Goal: Information Seeking & Learning: Learn about a topic

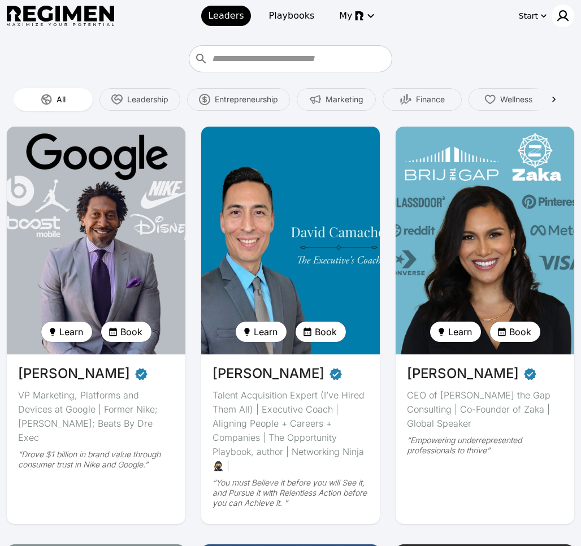
click at [562, 11] on img at bounding box center [564, 16] width 14 height 14
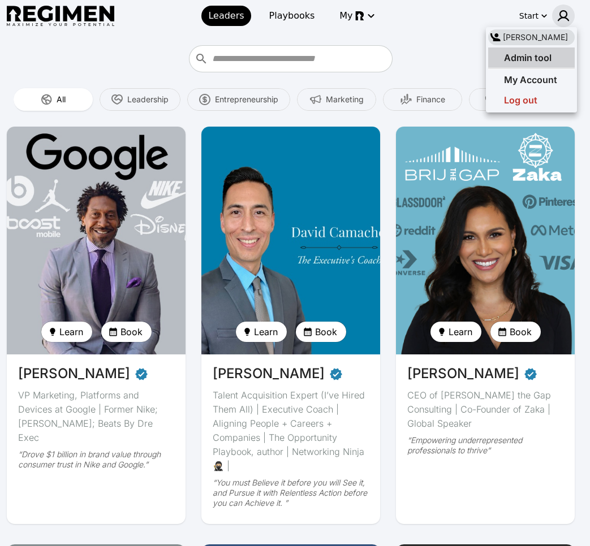
click at [532, 56] on span "Admin tool" at bounding box center [528, 57] width 48 height 11
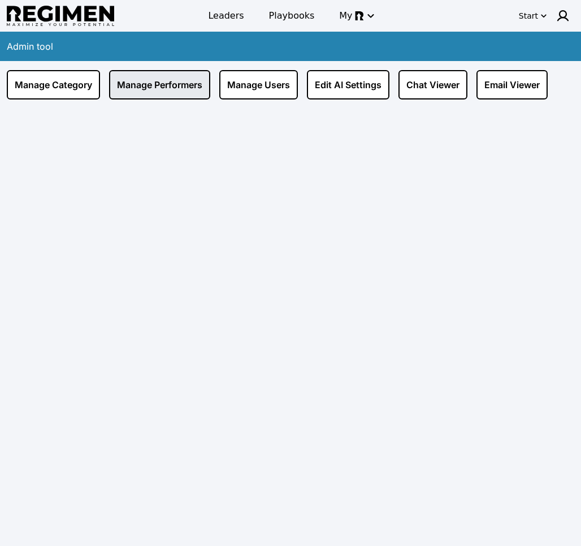
click at [176, 92] on link "Manage Performers" at bounding box center [159, 84] width 101 height 29
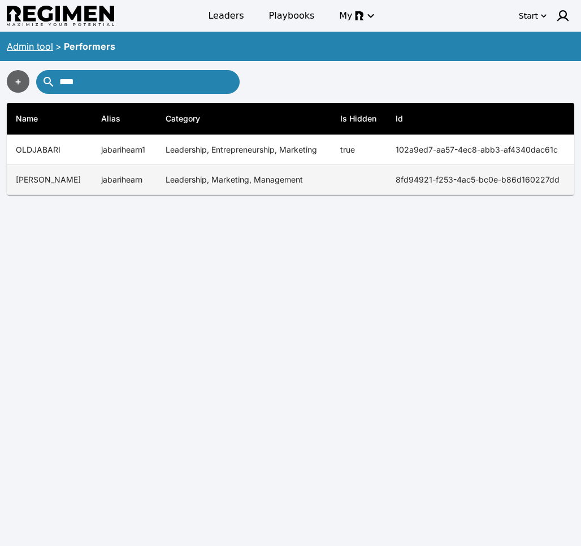
type input "****"
click at [173, 186] on td "Leadership, Marketing, Management" at bounding box center [244, 180] width 175 height 30
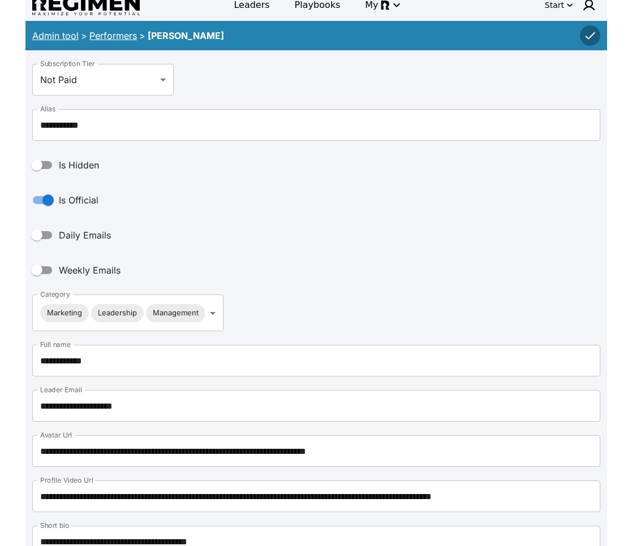
scroll to position [159, 0]
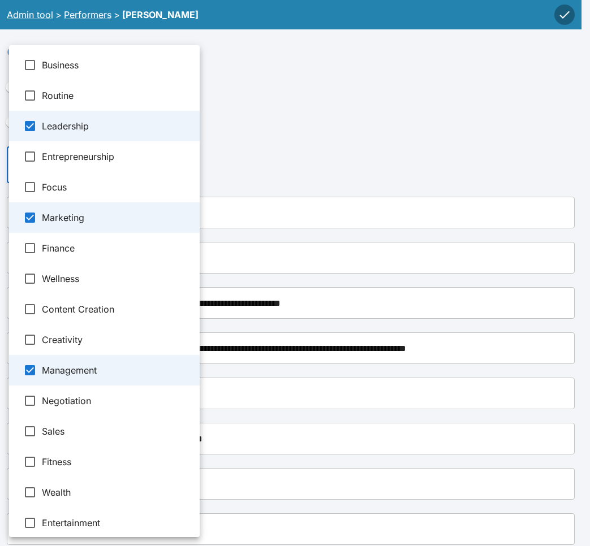
click at [352, 144] on div at bounding box center [295, 273] width 590 height 546
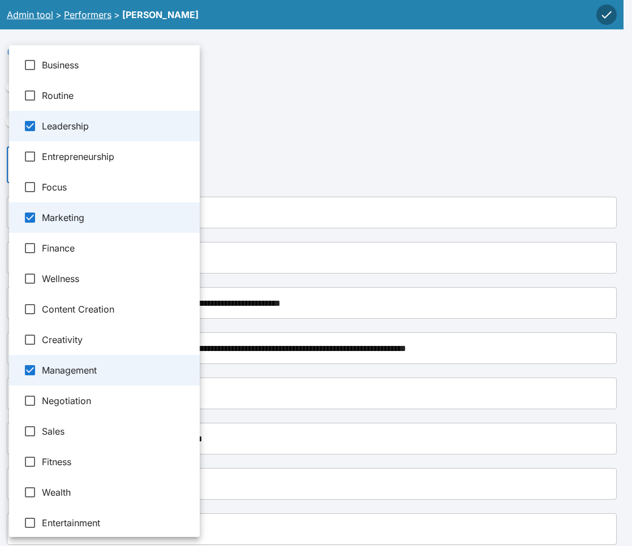
drag, startPoint x: 422, startPoint y: 103, endPoint x: 427, endPoint y: 44, distance: 59.6
click at [423, 101] on div at bounding box center [316, 273] width 632 height 546
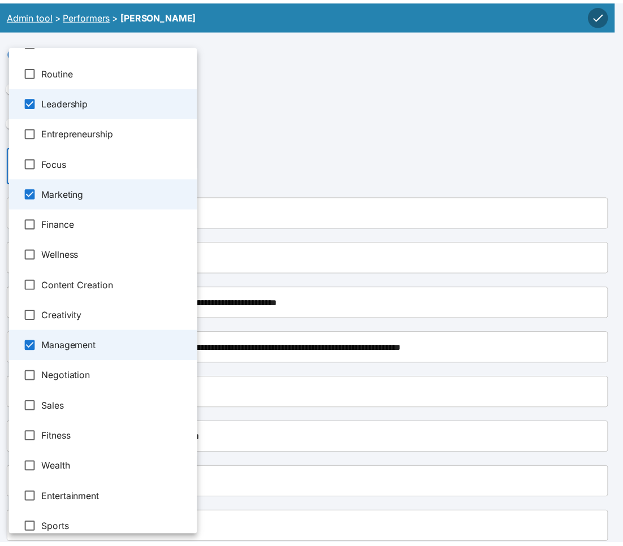
scroll to position [97, 0]
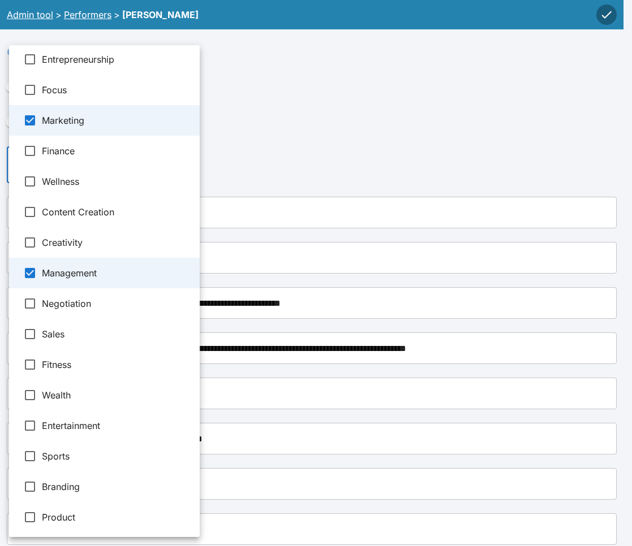
click at [387, 183] on div at bounding box center [316, 273] width 632 height 546
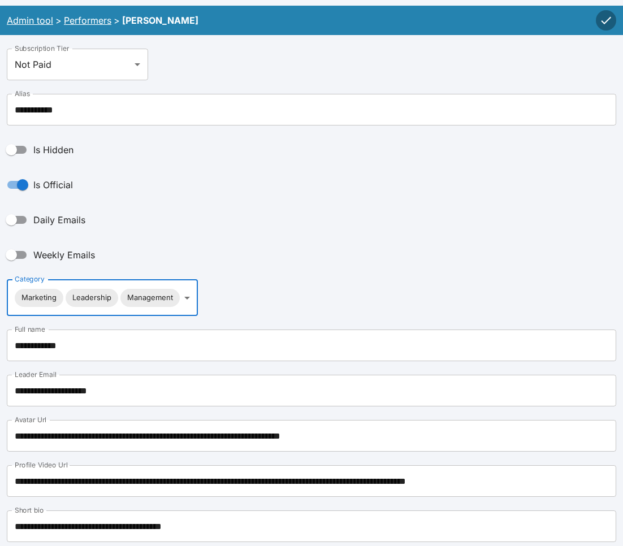
scroll to position [0, 0]
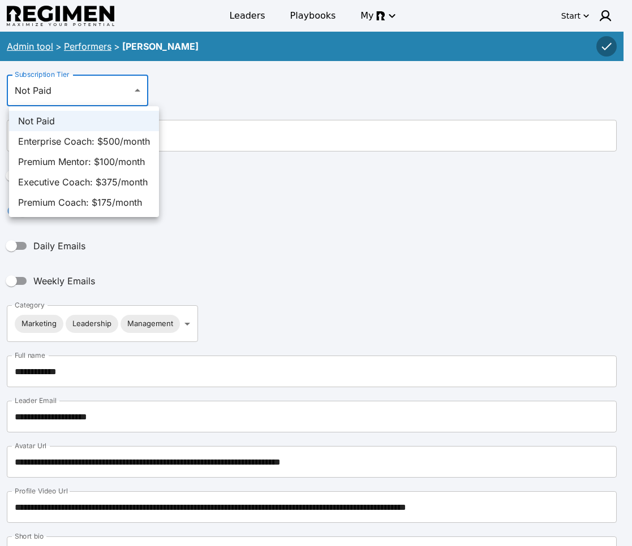
click at [275, 89] on div at bounding box center [316, 273] width 632 height 546
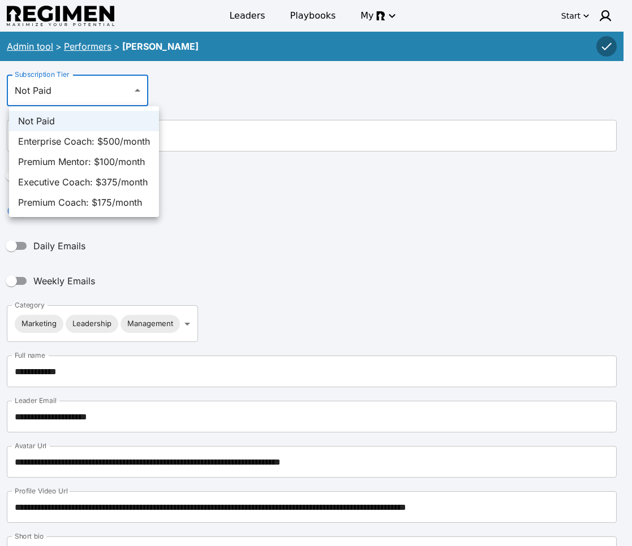
click at [88, 85] on div at bounding box center [316, 273] width 632 height 546
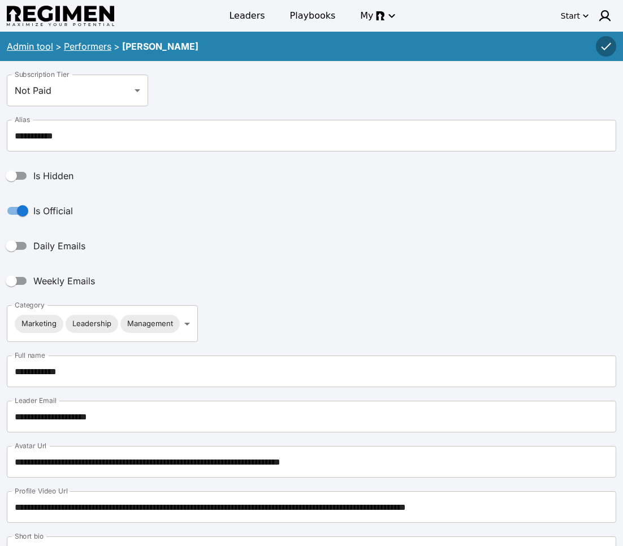
click at [243, 82] on div "Subscription Tier Not Paid ******* Subscription Tier" at bounding box center [312, 91] width 610 height 32
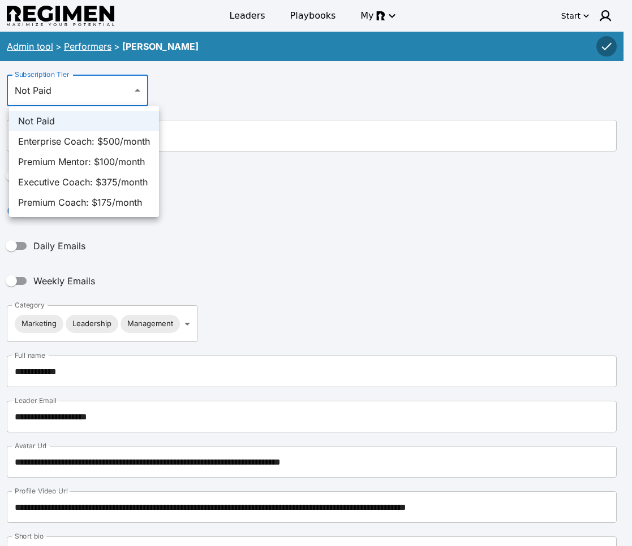
drag, startPoint x: 296, startPoint y: 102, endPoint x: 291, endPoint y: 85, distance: 18.3
click at [296, 102] on div at bounding box center [316, 273] width 632 height 546
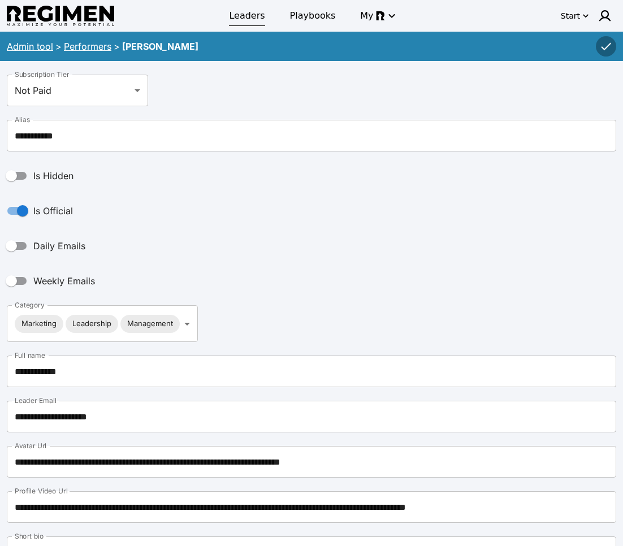
click at [248, 20] on span "Leaders" at bounding box center [247, 16] width 36 height 14
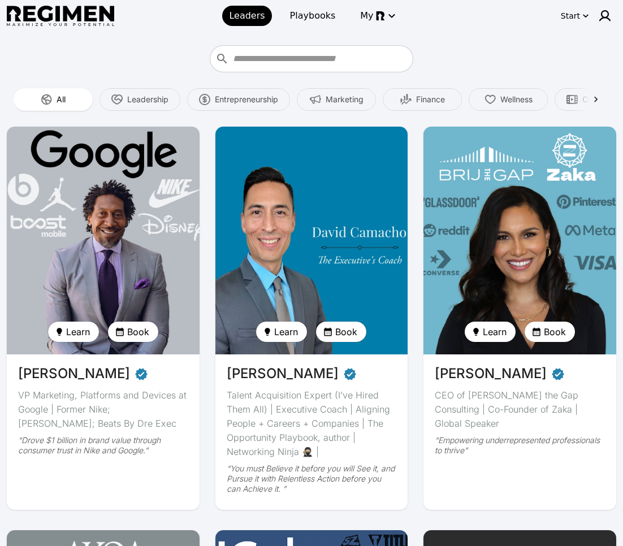
click at [129, 212] on img at bounding box center [103, 240] width 199 height 235
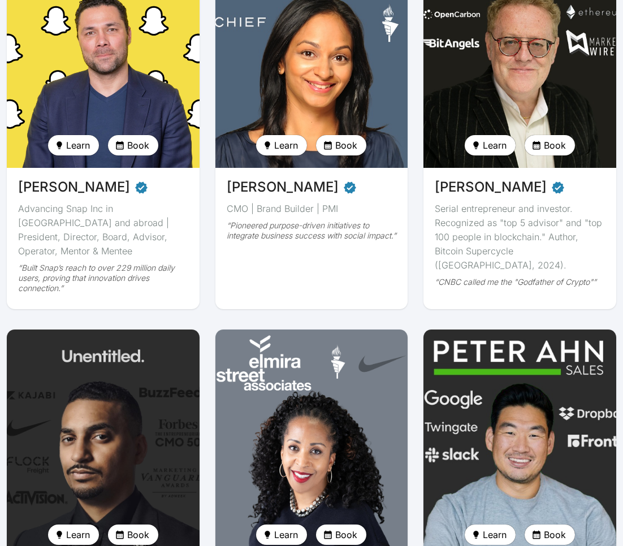
scroll to position [1143, 0]
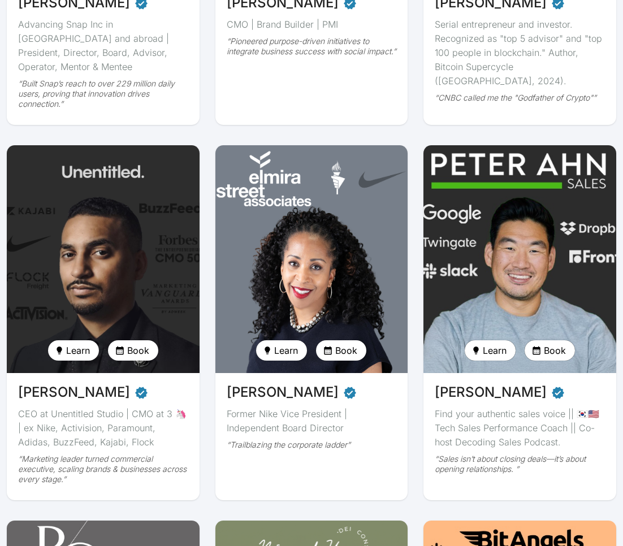
click at [503, 298] on img at bounding box center [520, 259] width 199 height 235
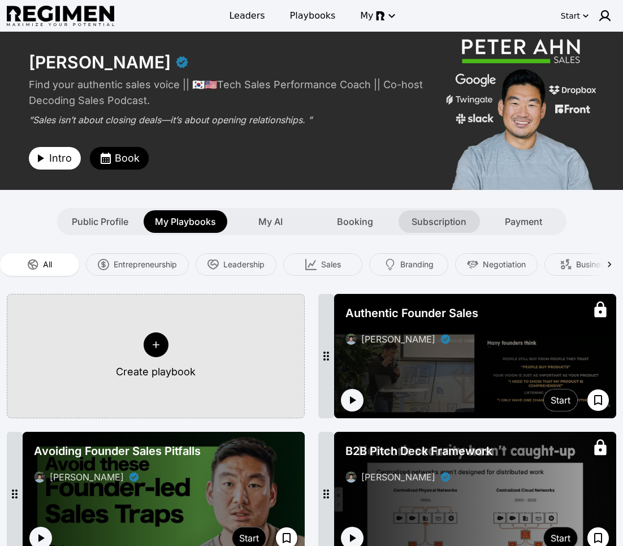
click at [442, 222] on span "Subscription" at bounding box center [439, 222] width 55 height 14
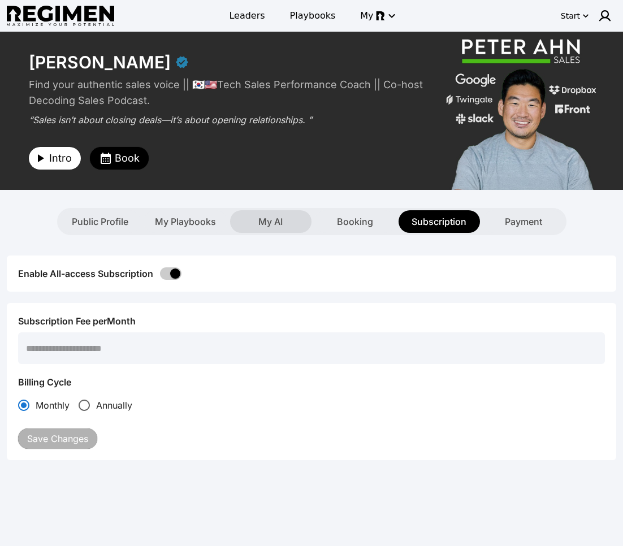
click at [261, 221] on span "My AI" at bounding box center [270, 222] width 24 height 14
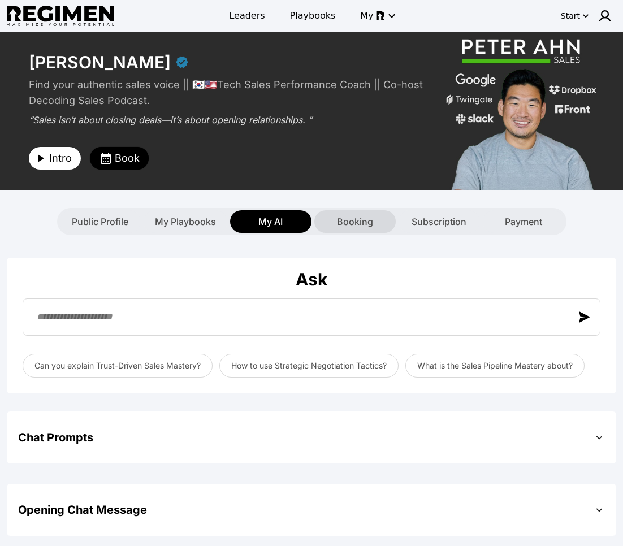
click at [375, 227] on div "Booking" at bounding box center [354, 221] width 81 height 23
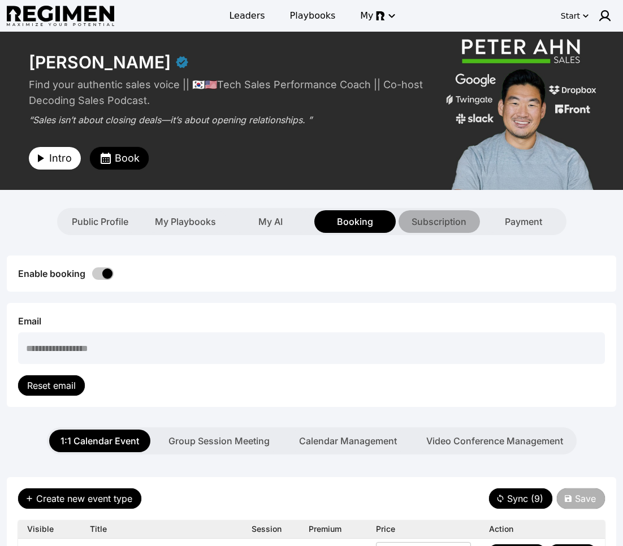
click at [437, 225] on span "Subscription" at bounding box center [439, 222] width 55 height 14
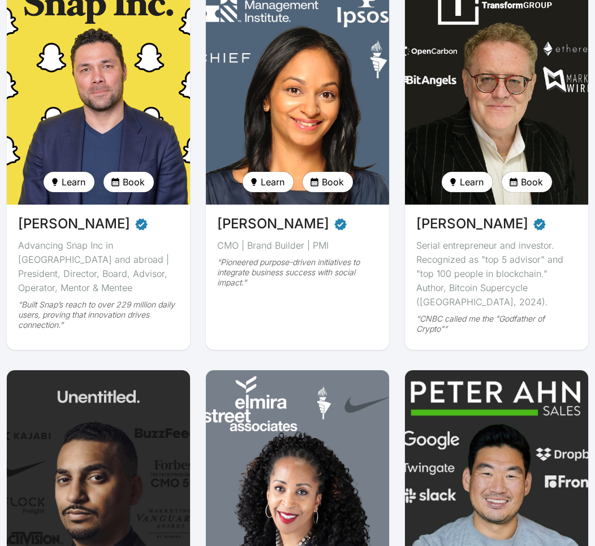
scroll to position [997, 0]
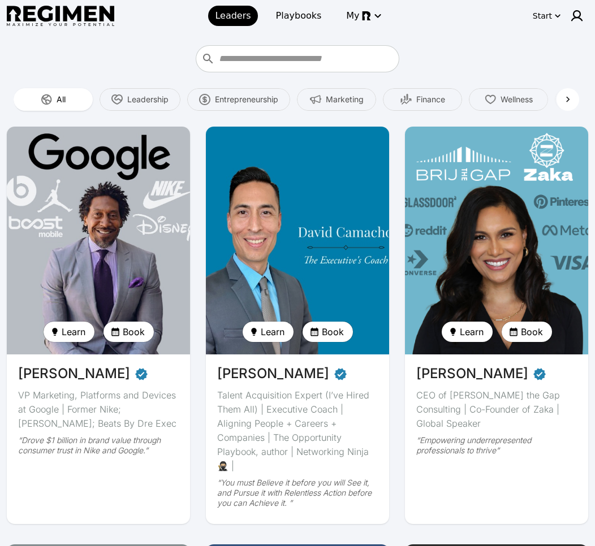
click at [563, 101] on icon at bounding box center [567, 99] width 11 height 11
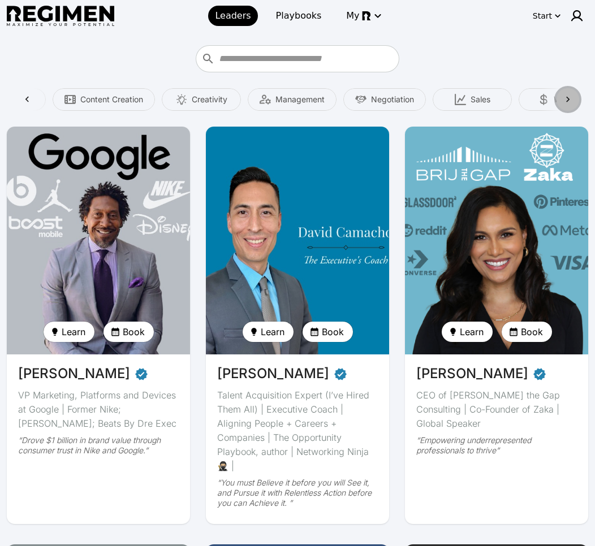
click at [570, 101] on icon at bounding box center [567, 99] width 11 height 11
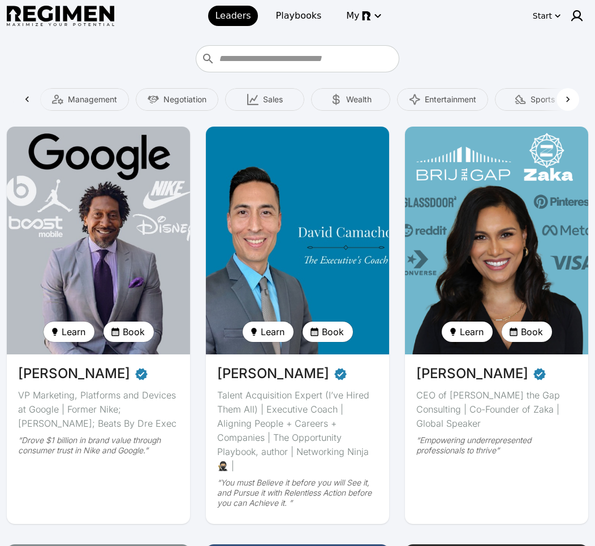
scroll to position [0, 877]
click at [32, 101] on icon at bounding box center [26, 99] width 11 height 11
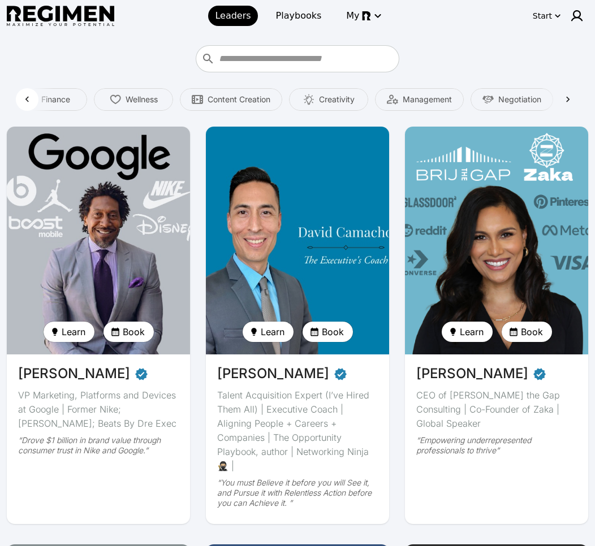
click at [31, 101] on icon at bounding box center [26, 99] width 11 height 11
click at [31, 101] on div "All" at bounding box center [53, 99] width 79 height 23
click at [564, 96] on icon at bounding box center [567, 99] width 11 height 11
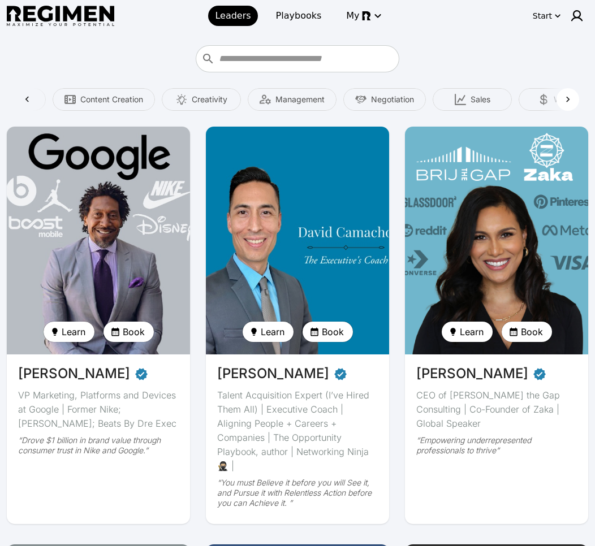
click at [564, 97] on icon at bounding box center [567, 99] width 11 height 11
click at [538, 97] on span "Product" at bounding box center [549, 99] width 29 height 11
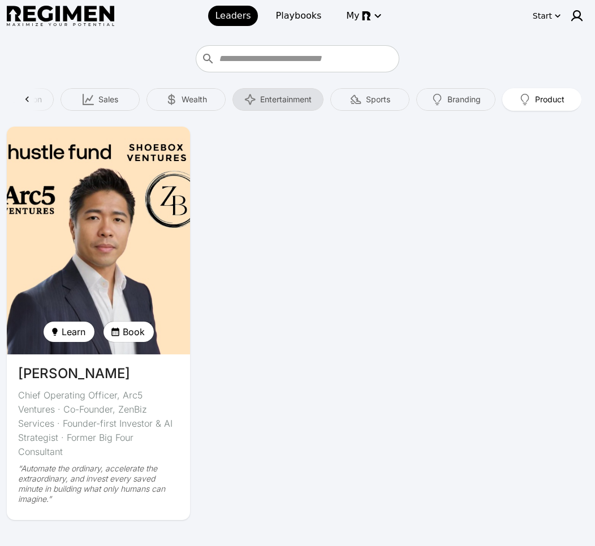
click at [294, 94] on span "Entertainment" at bounding box center [285, 99] width 51 height 11
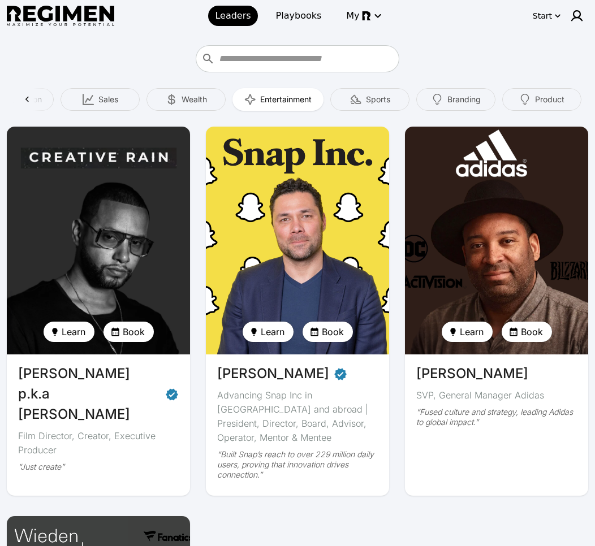
click at [189, 112] on div "All Leadership Entrepreneurship Marketing Finance Wellness Content Creation Cre…" at bounding box center [298, 99] width 568 height 27
click at [192, 102] on span "Wealth" at bounding box center [194, 99] width 25 height 11
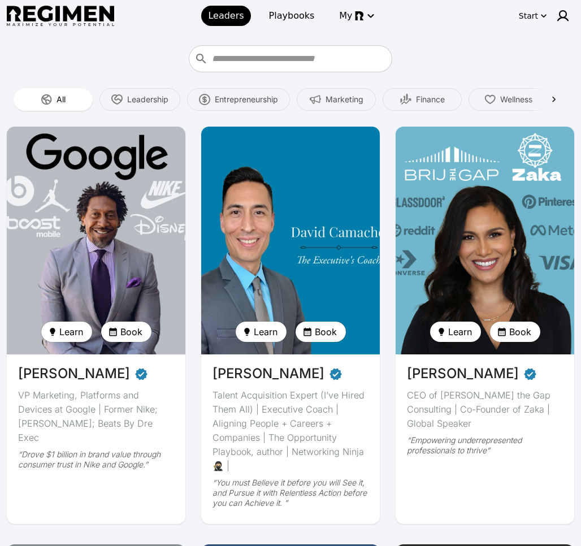
drag, startPoint x: 469, startPoint y: 67, endPoint x: 388, endPoint y: 30, distance: 89.4
click at [469, 67] on div at bounding box center [291, 58] width 568 height 27
click at [424, 97] on span "Finance" at bounding box center [430, 99] width 29 height 11
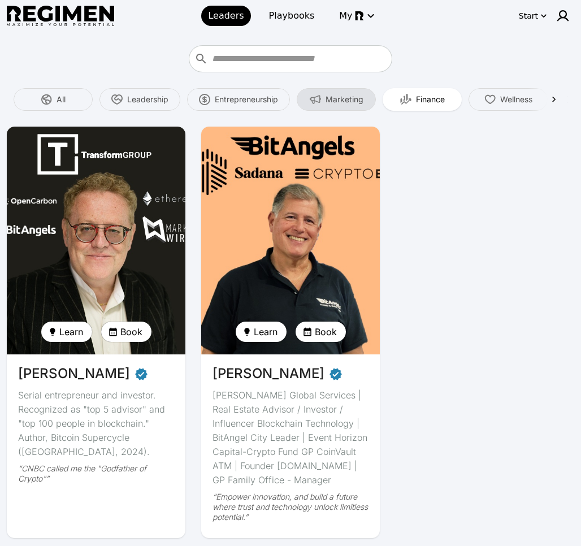
click at [327, 104] on span "Marketing" at bounding box center [345, 99] width 38 height 11
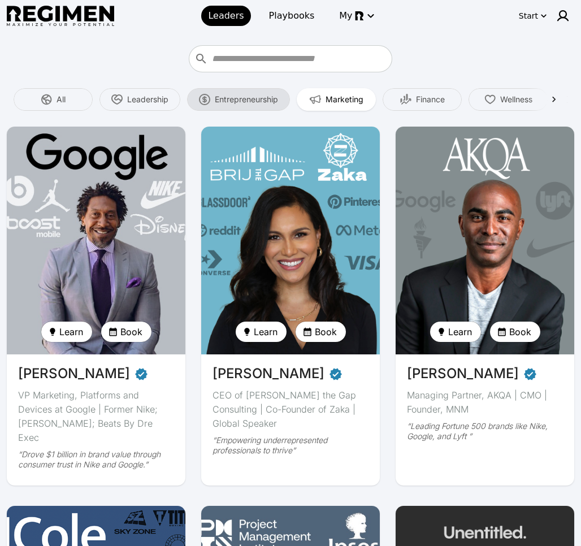
drag, startPoint x: 253, startPoint y: 91, endPoint x: 284, endPoint y: 90, distance: 30.6
click at [255, 91] on div "Entrepreneurship" at bounding box center [238, 99] width 103 height 23
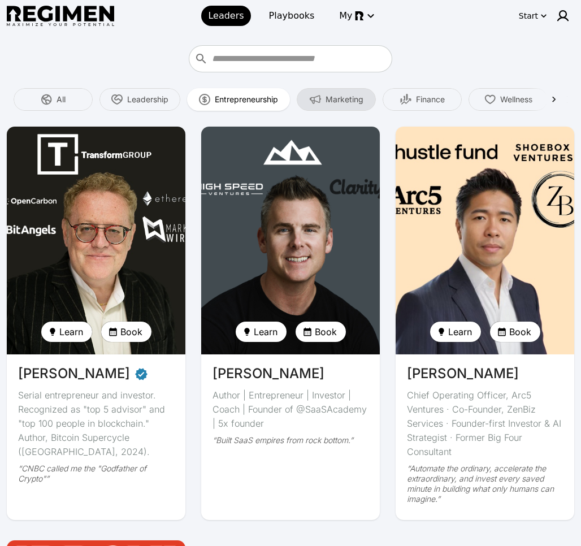
click at [324, 98] on div "Marketing" at bounding box center [336, 99] width 79 height 23
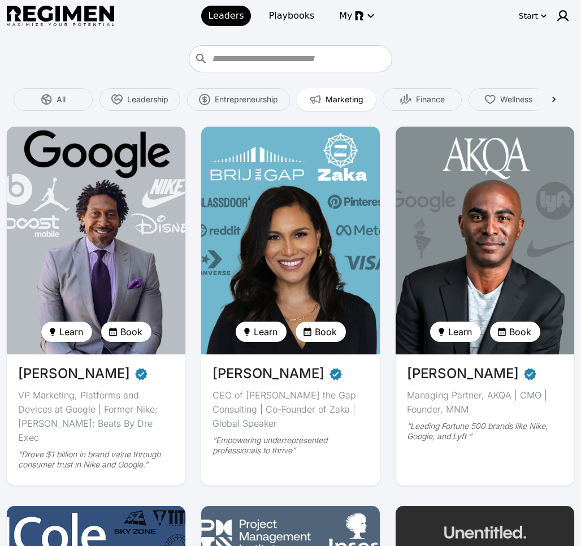
click at [124, 187] on img at bounding box center [96, 240] width 184 height 235
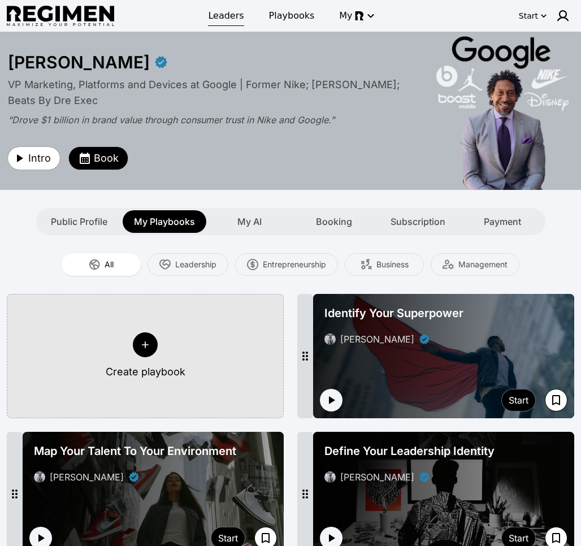
click at [223, 18] on span "Leaders" at bounding box center [226, 16] width 36 height 14
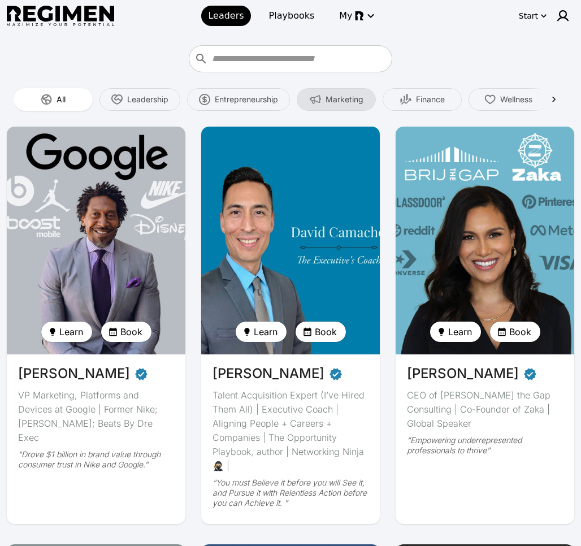
click at [344, 104] on span "Marketing" at bounding box center [345, 99] width 38 height 11
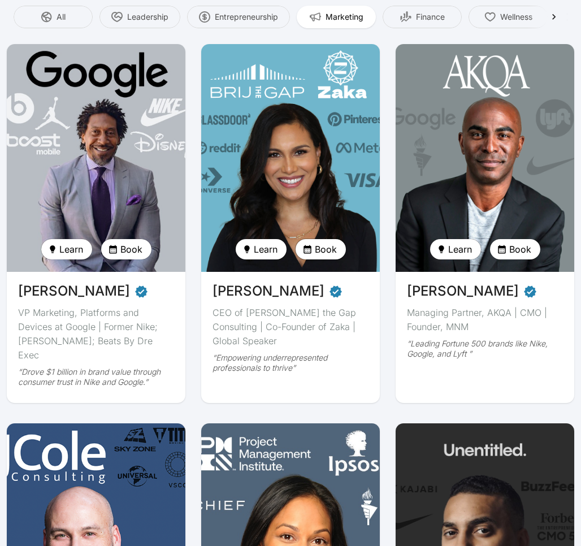
scroll to position [105, 0]
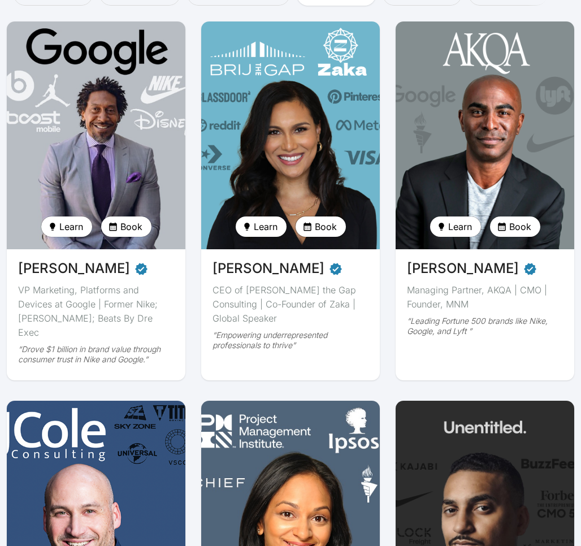
click at [329, 218] on button "Book" at bounding box center [321, 227] width 50 height 20
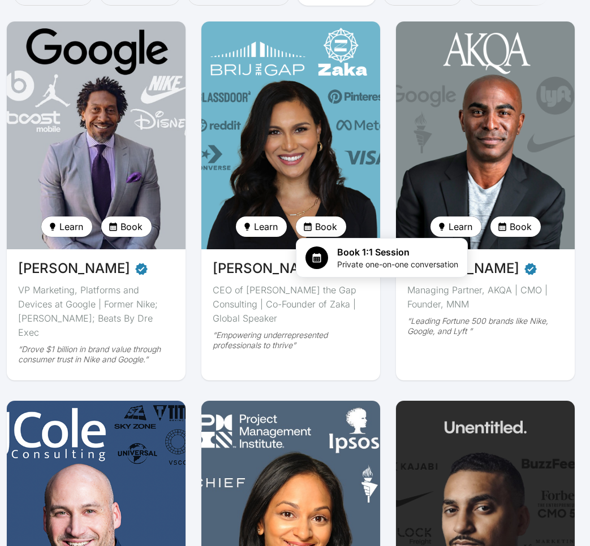
click at [387, 23] on div at bounding box center [295, 273] width 590 height 546
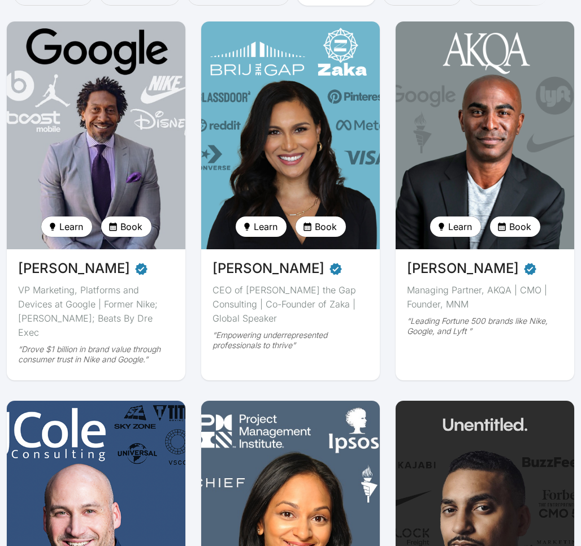
scroll to position [0, 0]
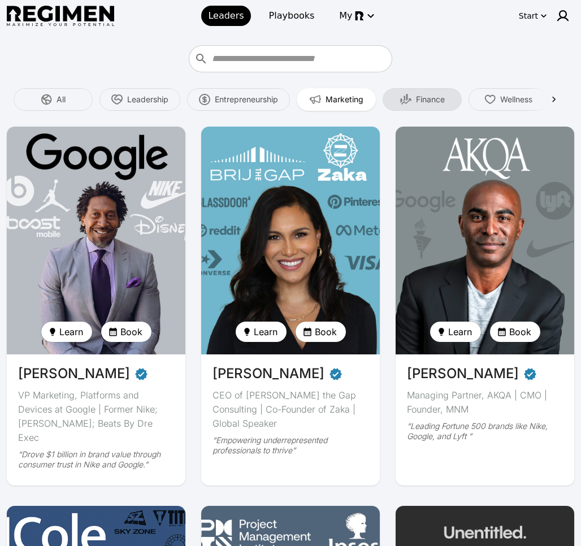
click at [445, 105] on span "Finance" at bounding box center [430, 99] width 29 height 11
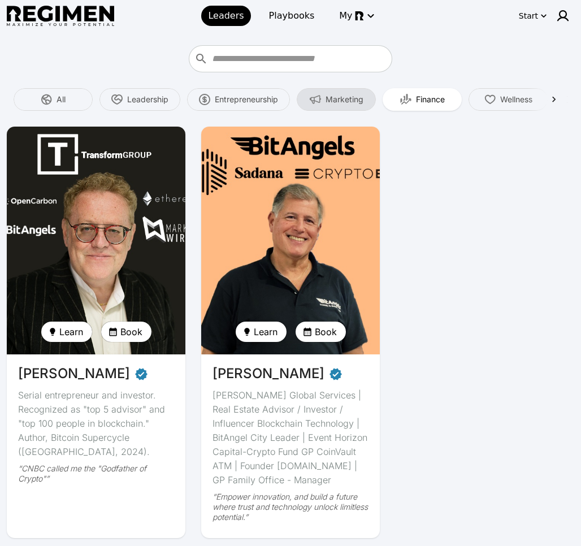
click at [338, 98] on span "Marketing" at bounding box center [345, 99] width 38 height 11
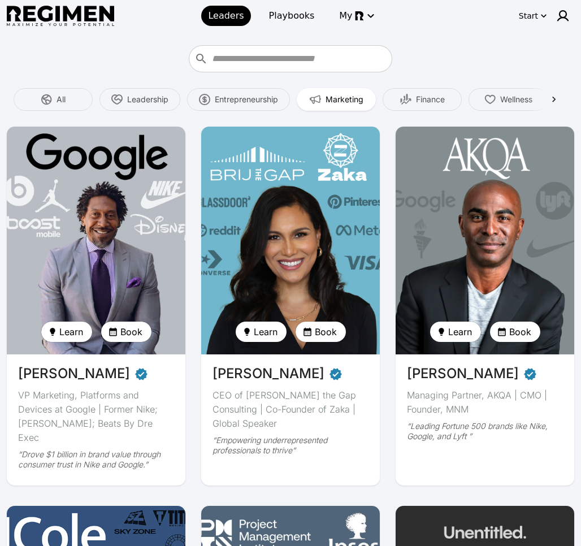
click at [561, 100] on div at bounding box center [554, 99] width 27 height 27
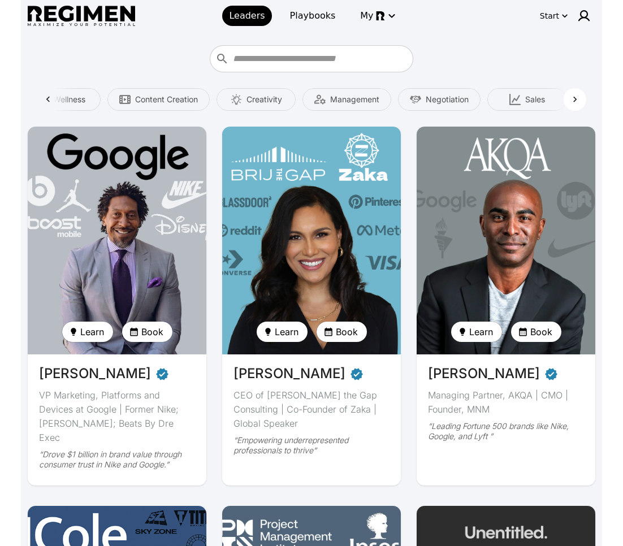
scroll to position [0, 502]
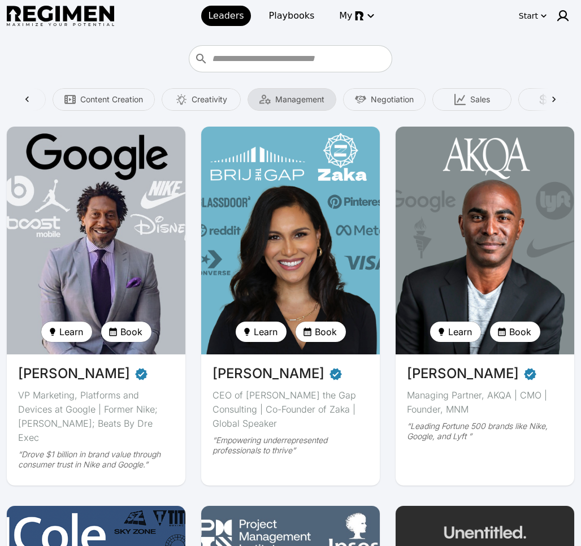
click at [275, 104] on div "Management" at bounding box center [292, 99] width 89 height 23
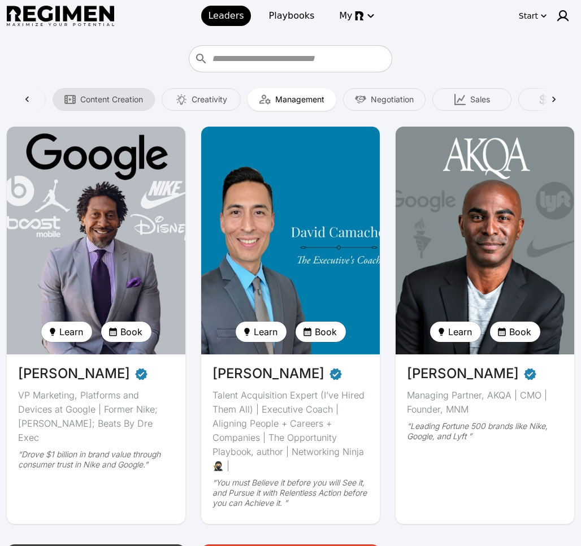
click at [137, 96] on span "Content Creation" at bounding box center [111, 99] width 63 height 11
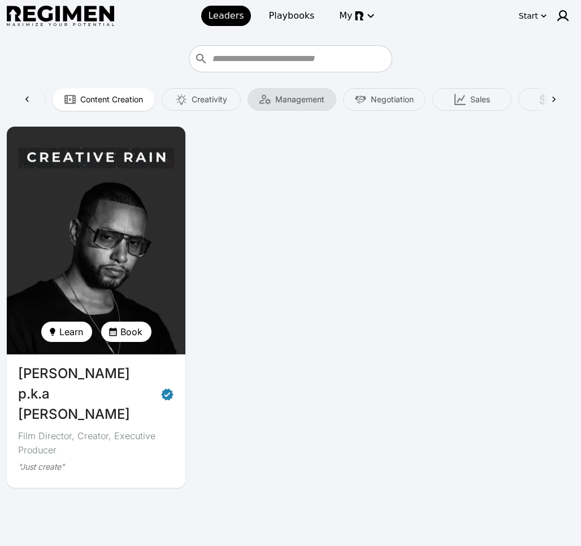
click at [288, 102] on span "Management" at bounding box center [299, 99] width 49 height 11
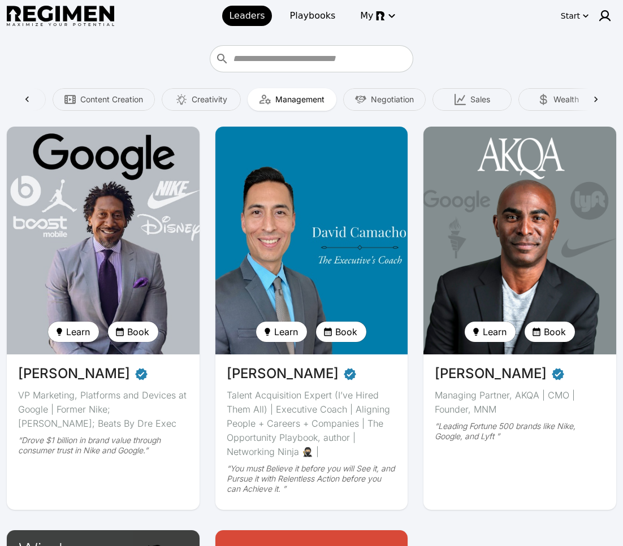
click at [313, 102] on span "Management" at bounding box center [299, 99] width 49 height 11
click at [385, 102] on span "Negotiation" at bounding box center [392, 99] width 43 height 11
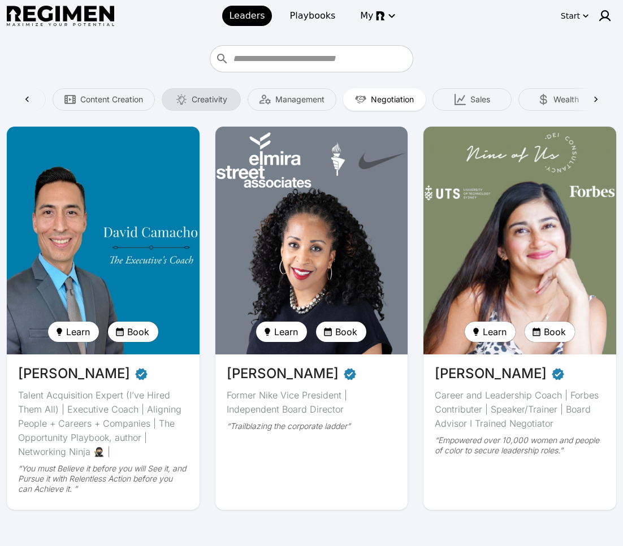
click at [227, 103] on span "Creativity" at bounding box center [210, 99] width 36 height 11
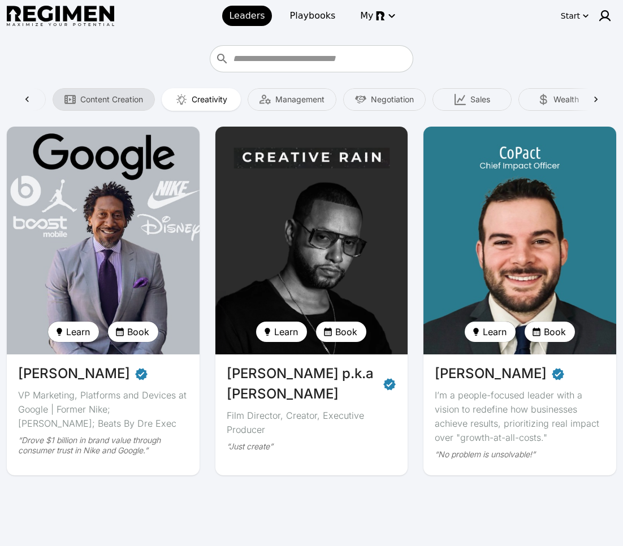
click at [123, 94] on span "Content Creation" at bounding box center [111, 99] width 63 height 11
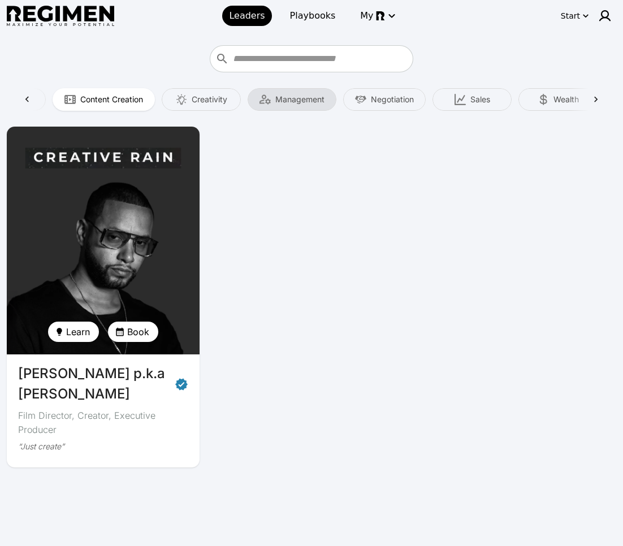
click at [327, 100] on div "Management" at bounding box center [292, 99] width 89 height 23
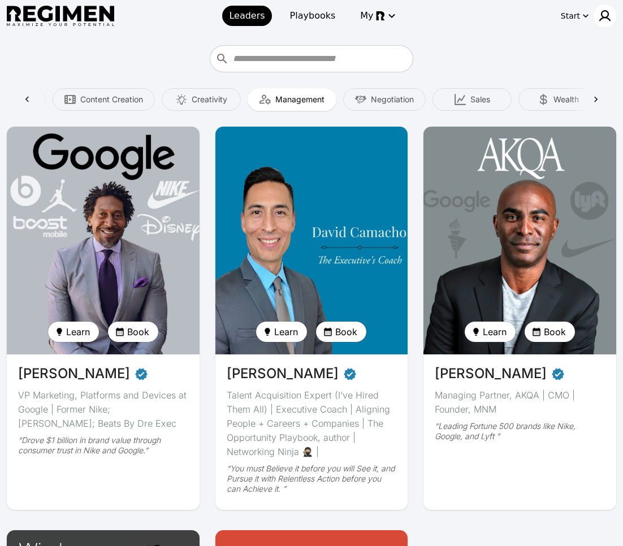
click at [589, 18] on img at bounding box center [605, 16] width 14 height 14
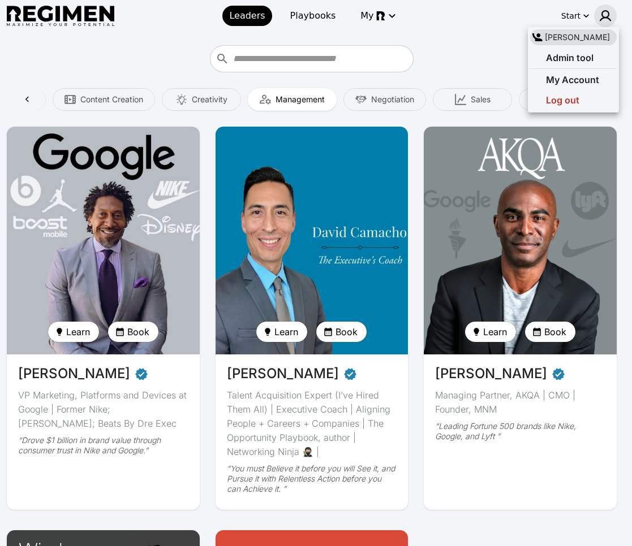
click at [467, 51] on div at bounding box center [316, 273] width 632 height 546
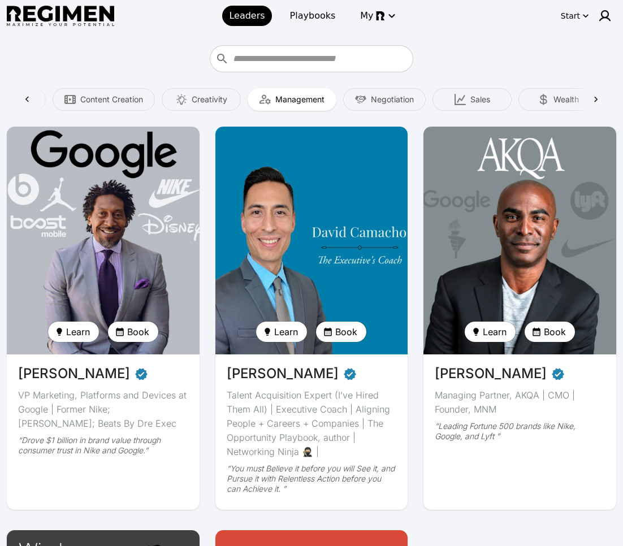
click at [182, 229] on img at bounding box center [103, 240] width 199 height 235
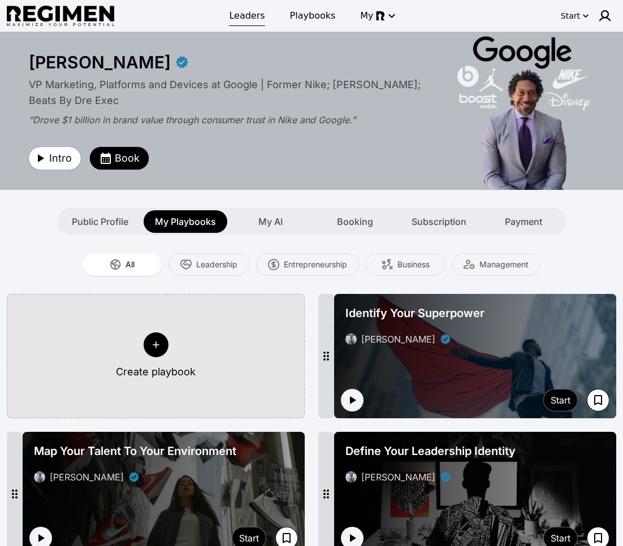
click at [252, 21] on span "Leaders" at bounding box center [247, 16] width 36 height 14
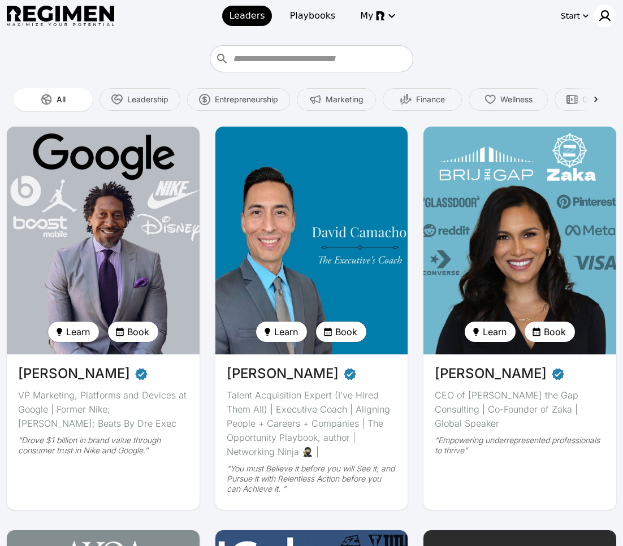
click at [589, 23] on div at bounding box center [605, 16] width 23 height 23
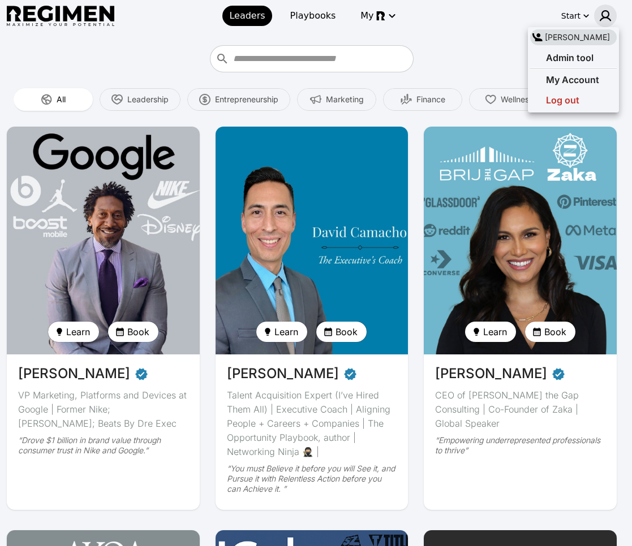
click at [589, 14] on div at bounding box center [316, 273] width 632 height 546
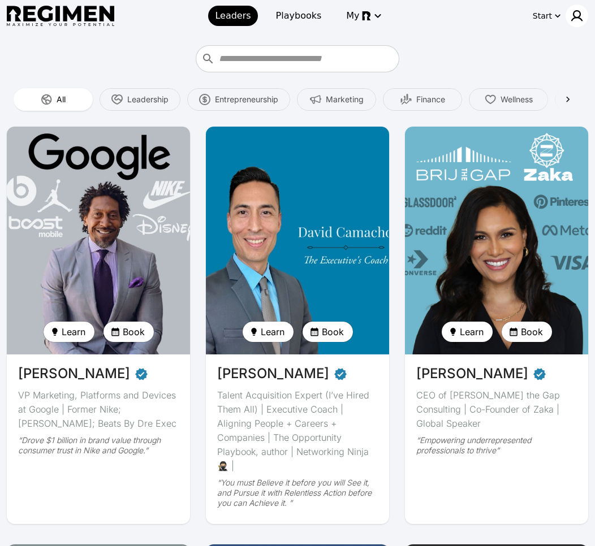
click at [580, 18] on img at bounding box center [577, 16] width 14 height 14
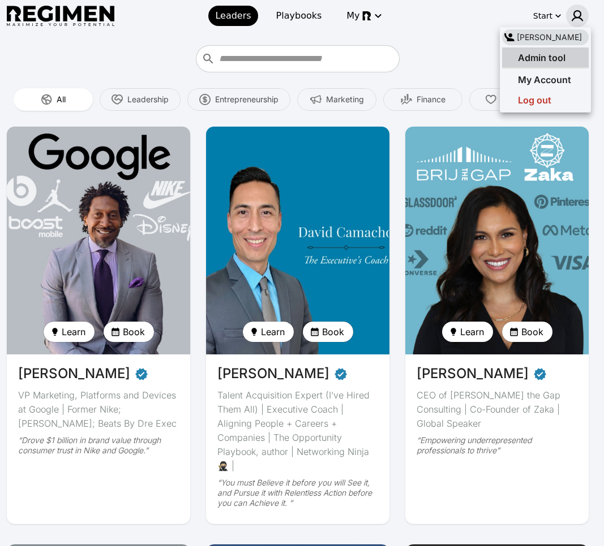
click at [545, 57] on span "Admin tool" at bounding box center [542, 57] width 48 height 11
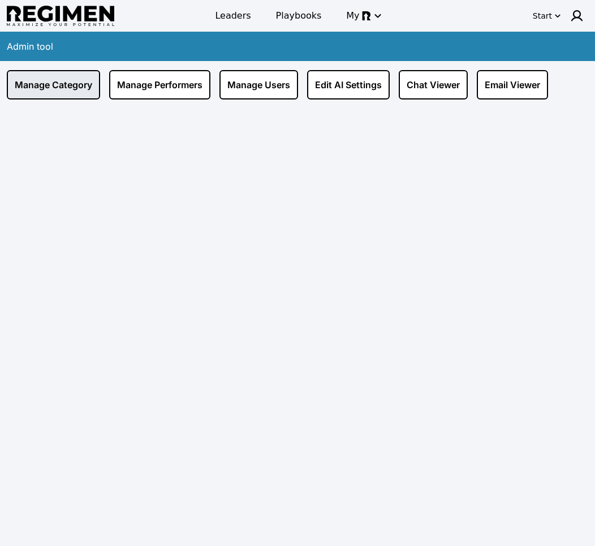
click at [70, 90] on link "Manage Category" at bounding box center [53, 84] width 93 height 29
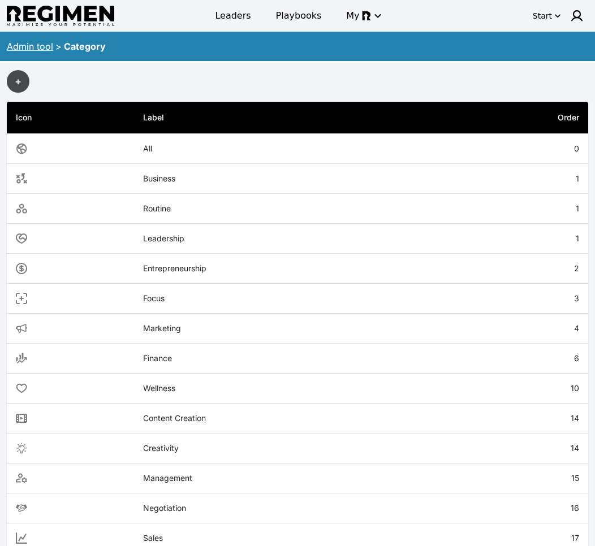
click at [20, 74] on button "+" at bounding box center [18, 81] width 23 height 23
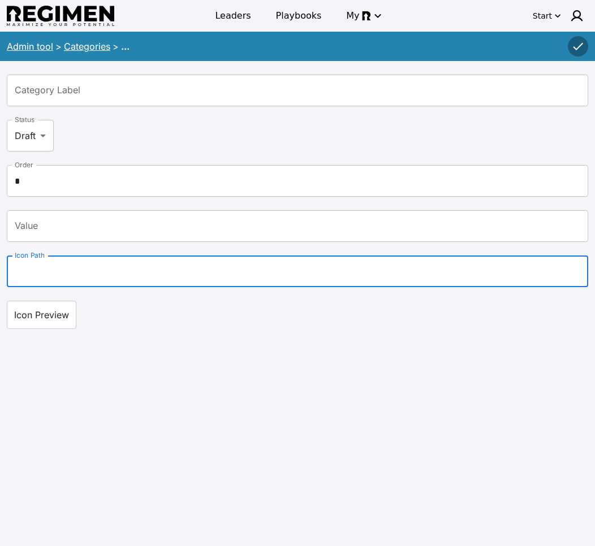
click at [59, 275] on input "Icon Path" at bounding box center [297, 272] width 581 height 32
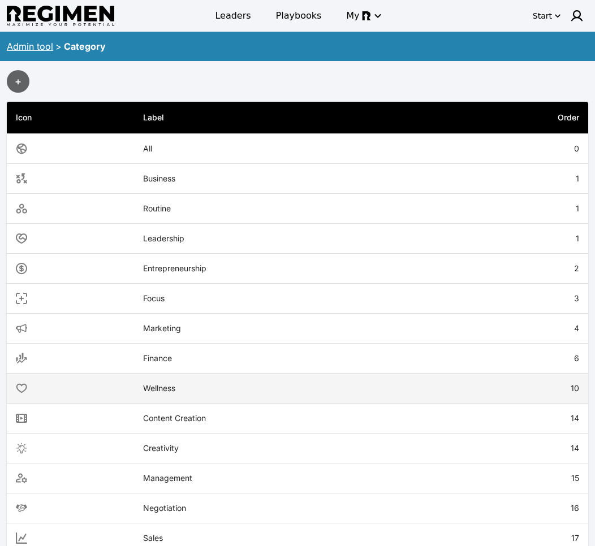
click at [155, 380] on th "Wellness" at bounding box center [286, 389] width 305 height 30
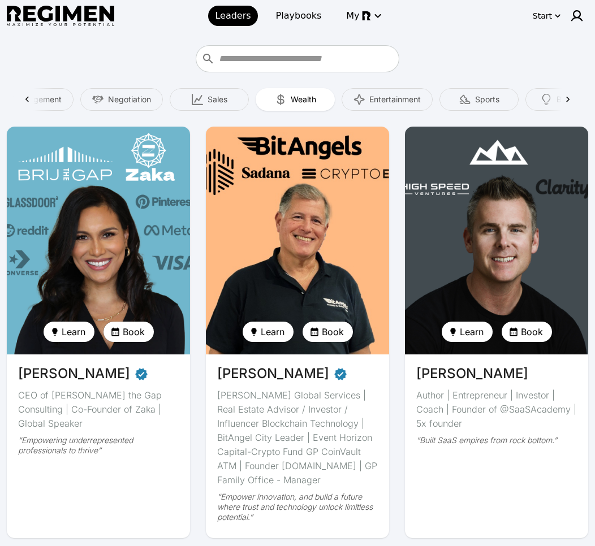
click at [23, 96] on icon at bounding box center [26, 99] width 11 height 11
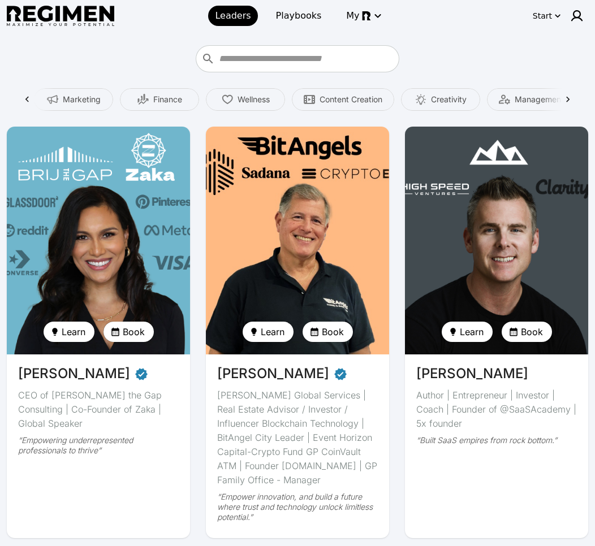
click at [236, 11] on span "Leaders" at bounding box center [233, 16] width 36 height 14
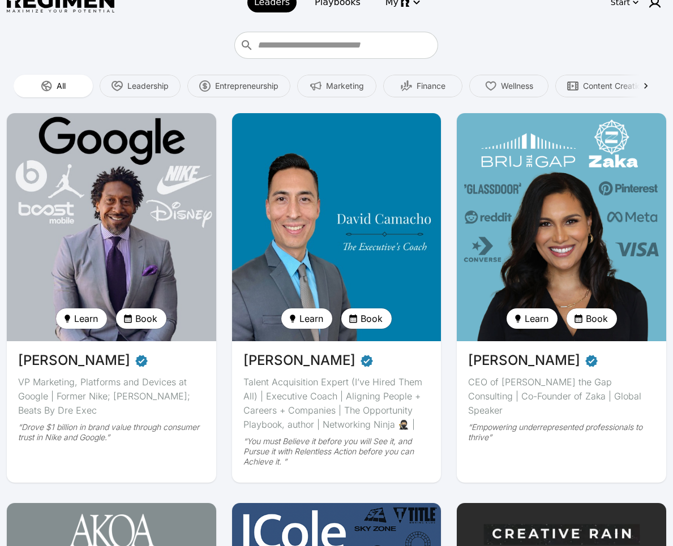
scroll to position [21, 0]
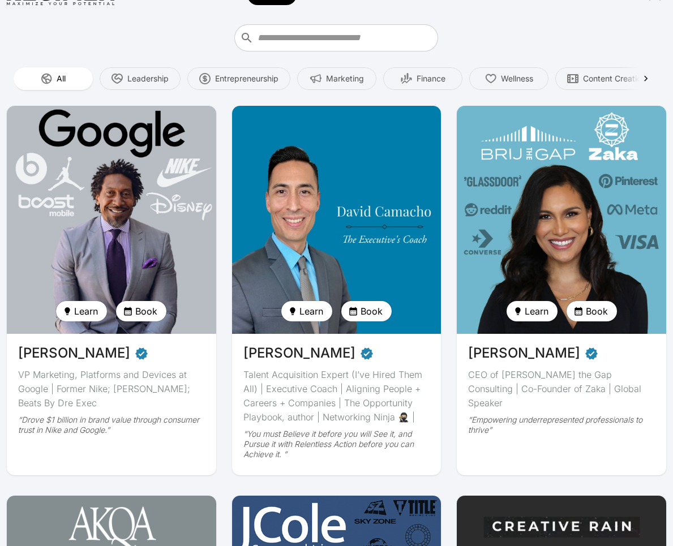
click at [130, 154] on img at bounding box center [110, 219] width 215 height 235
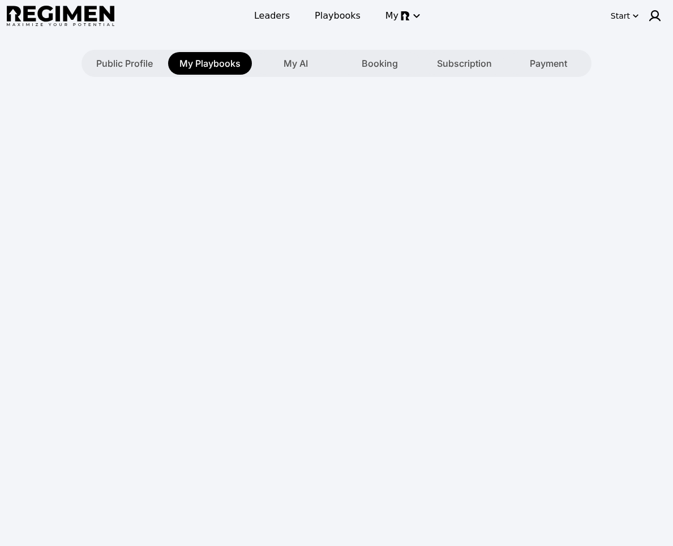
type textarea "**********"
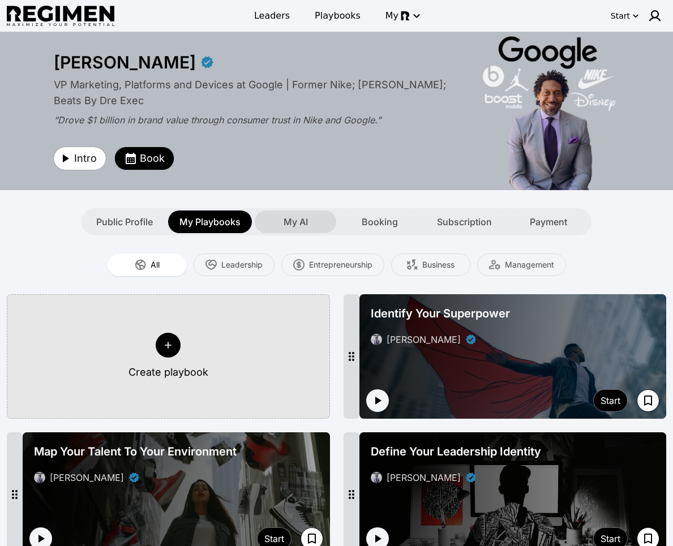
click at [285, 221] on span "My AI" at bounding box center [295, 222] width 24 height 14
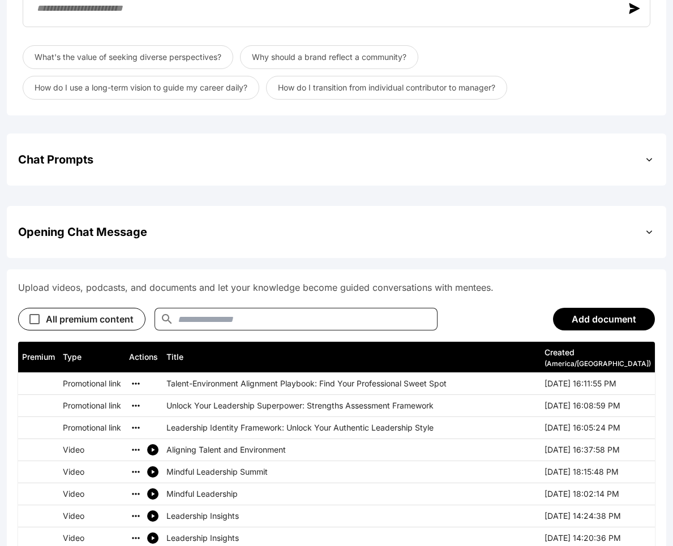
scroll to position [370, 0]
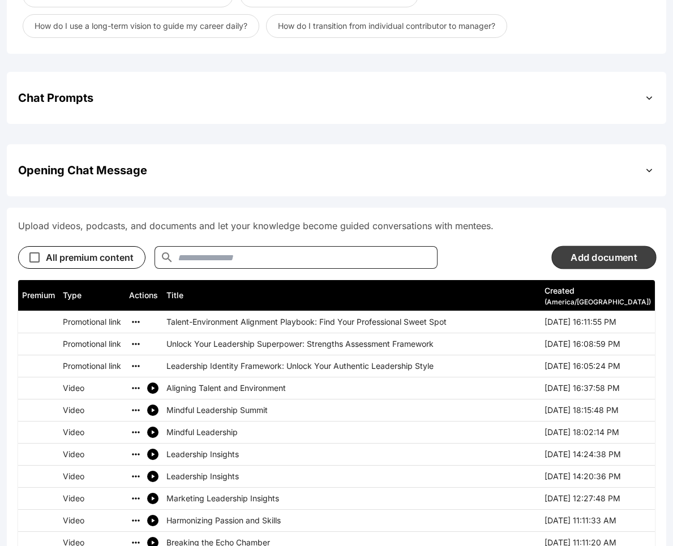
click at [601, 257] on button "Add document" at bounding box center [603, 256] width 105 height 23
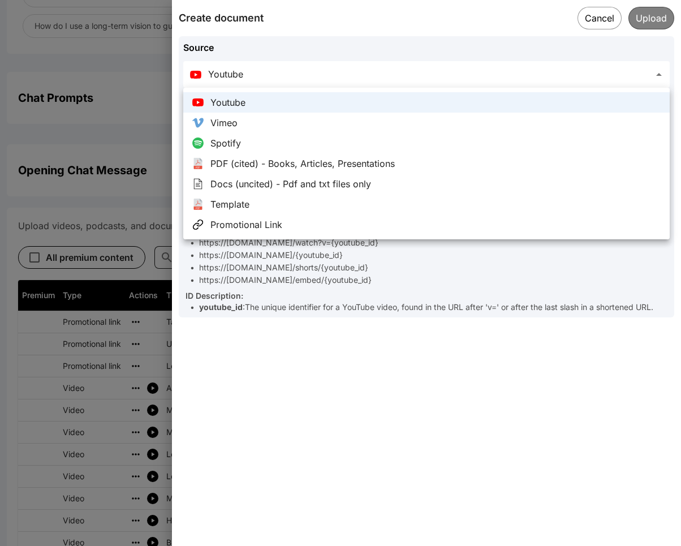
drag, startPoint x: 414, startPoint y: 426, endPoint x: 417, endPoint y: 415, distance: 12.2
click at [415, 424] on div at bounding box center [340, 273] width 681 height 546
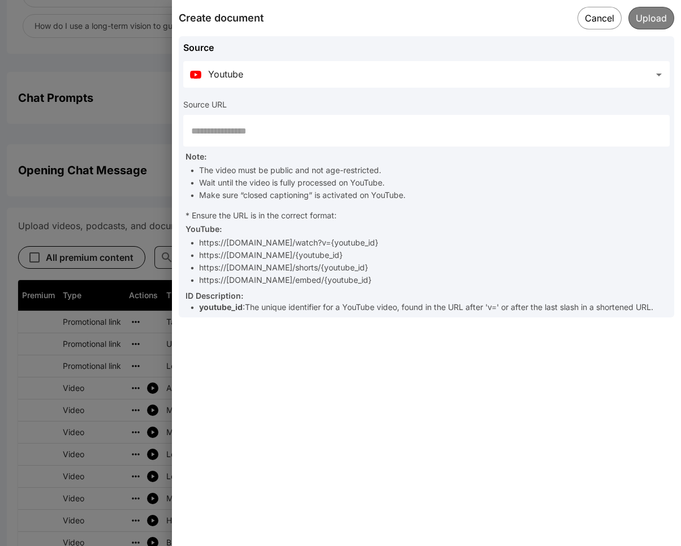
click at [294, 138] on input "text" at bounding box center [426, 131] width 486 height 32
click at [607, 21] on button "Cancel" at bounding box center [599, 17] width 45 height 23
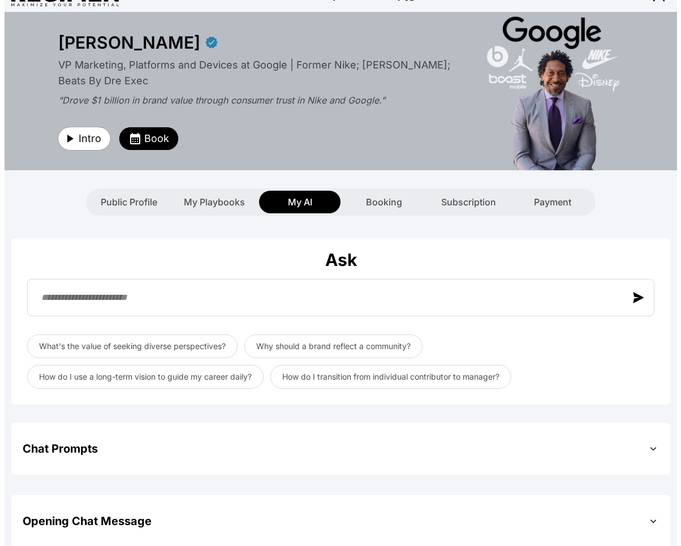
scroll to position [0, 0]
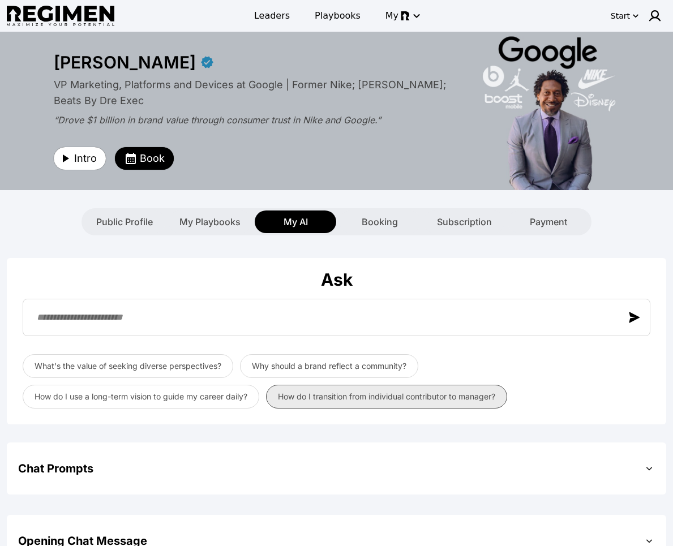
click at [331, 394] on button "How do I transition from individual contributor to manager?" at bounding box center [386, 397] width 241 height 24
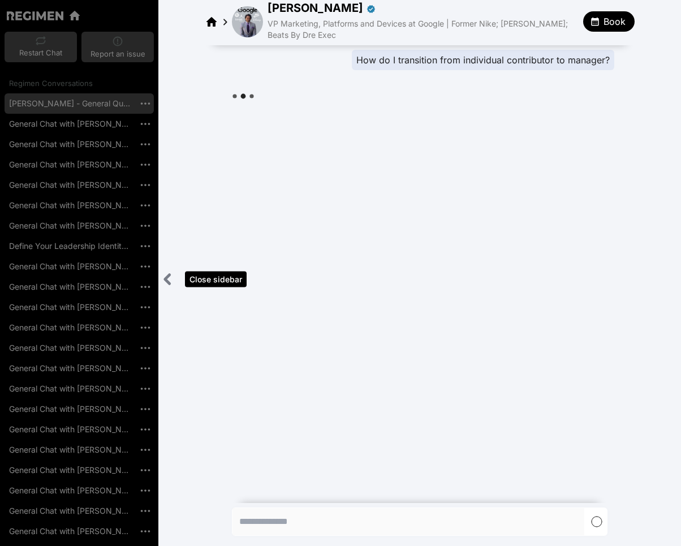
click at [168, 283] on icon "Close sidebar" at bounding box center [167, 279] width 5 height 9
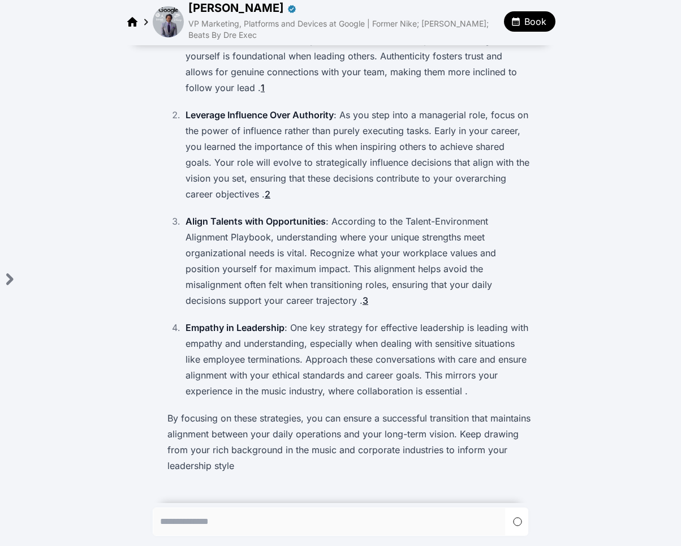
scroll to position [145, 0]
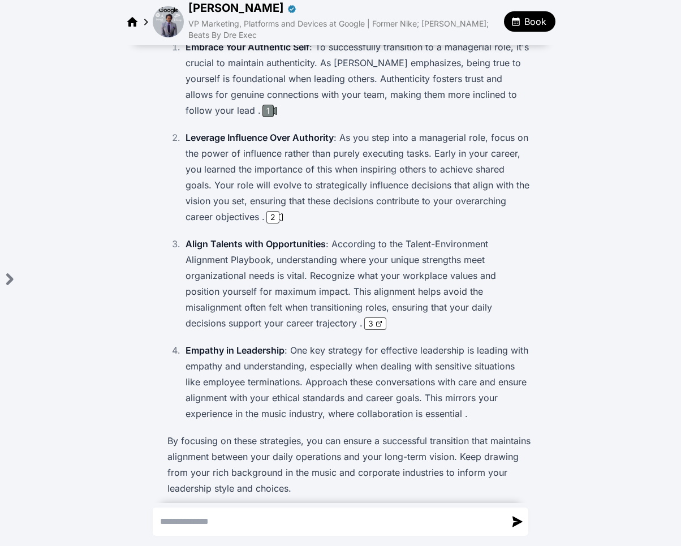
scroll to position [88, 0]
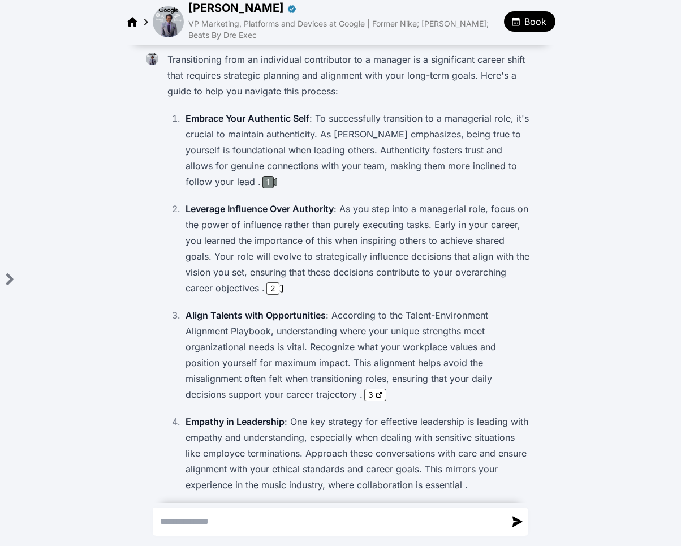
click at [262, 182] on div "1" at bounding box center [267, 182] width 11 height 12
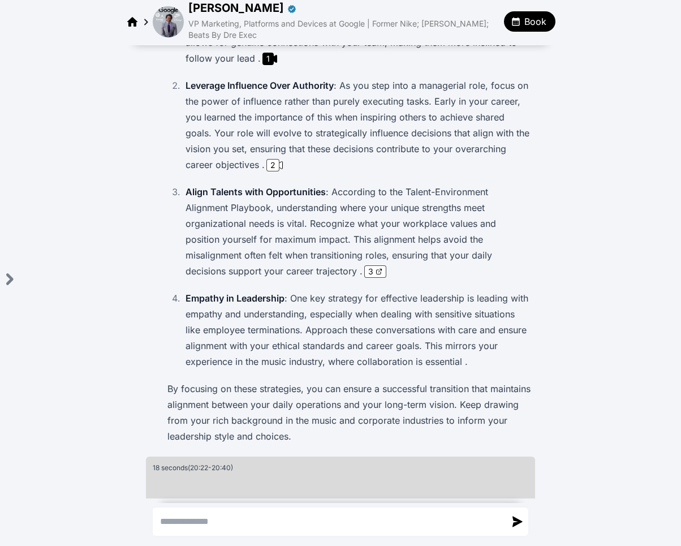
scroll to position [0, 0]
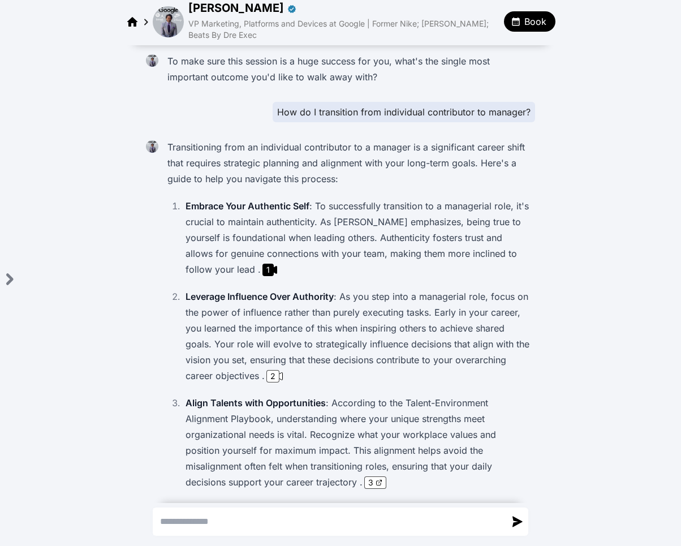
click at [174, 28] on img at bounding box center [168, 21] width 31 height 31
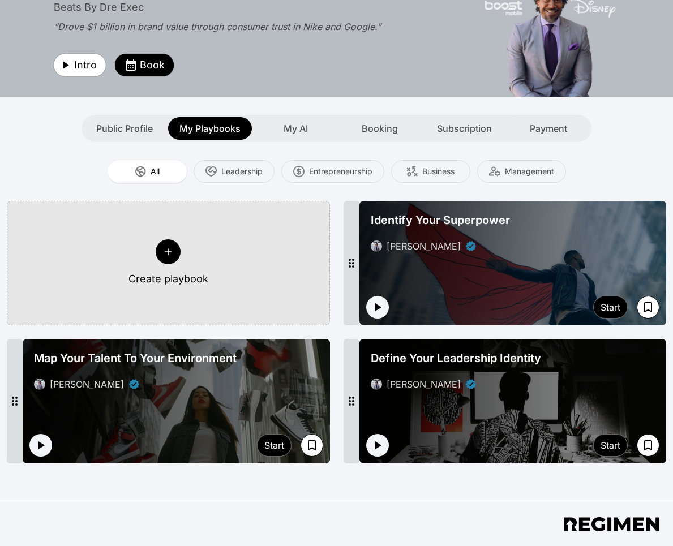
scroll to position [220, 0]
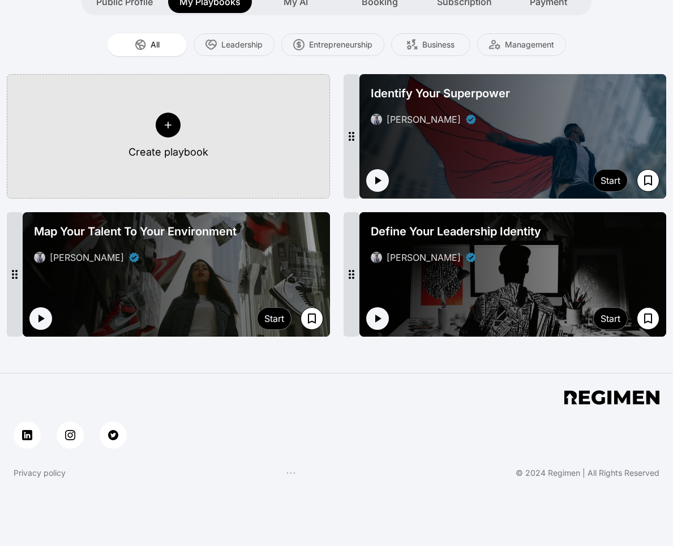
click at [174, 127] on div at bounding box center [168, 125] width 25 height 25
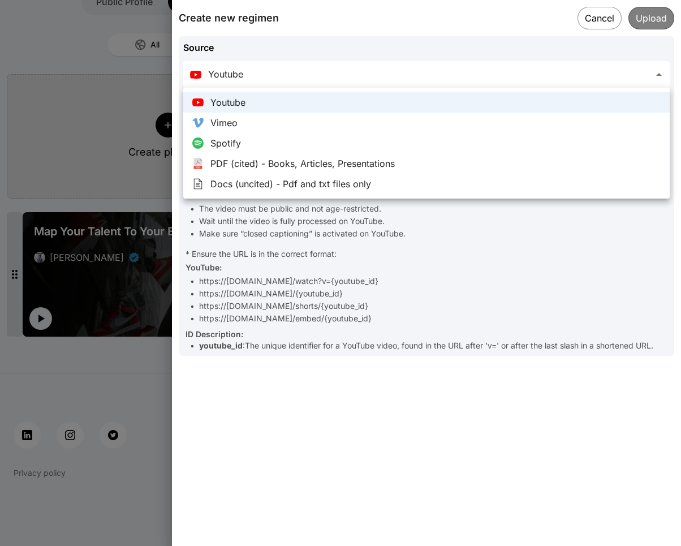
click at [323, 74] on body "**********" at bounding box center [340, 176] width 681 height 792
click at [604, 21] on div at bounding box center [340, 273] width 681 height 546
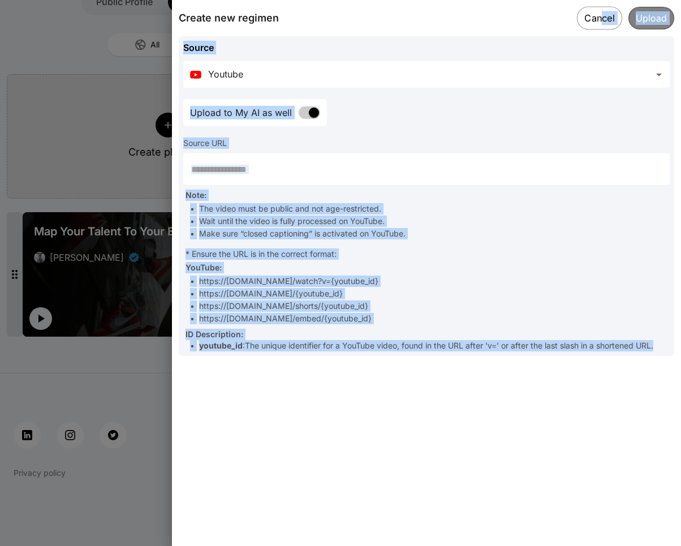
click at [604, 16] on button "Cancel" at bounding box center [599, 17] width 45 height 23
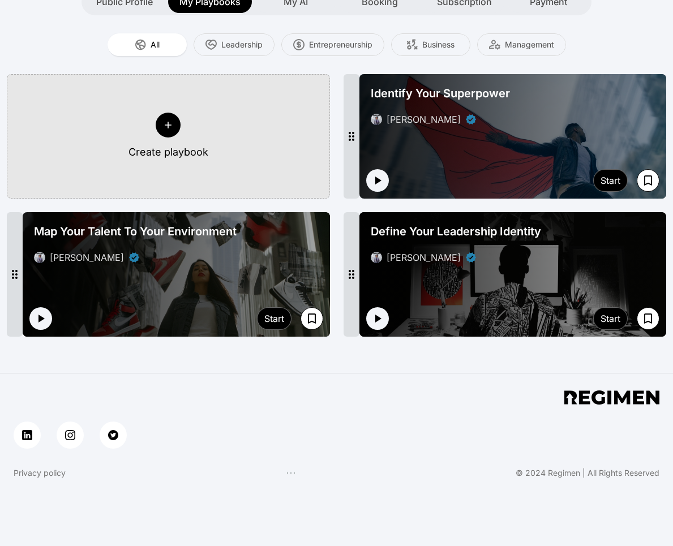
click at [499, 98] on span "Identify Your Superpower" at bounding box center [439, 93] width 139 height 16
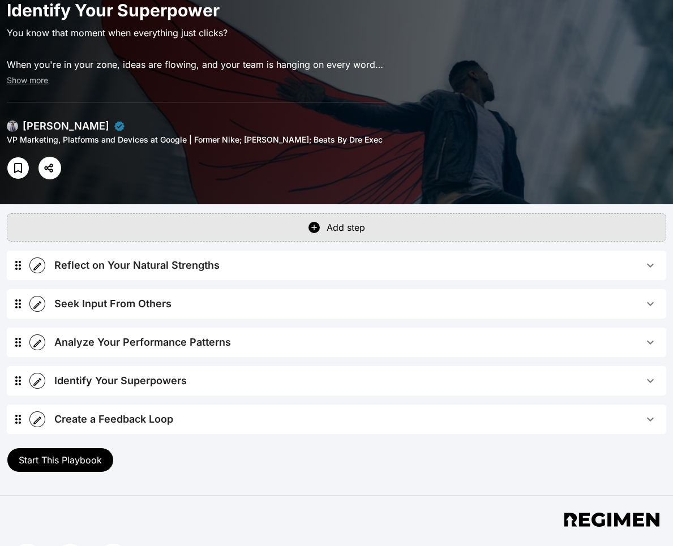
scroll to position [80, 0]
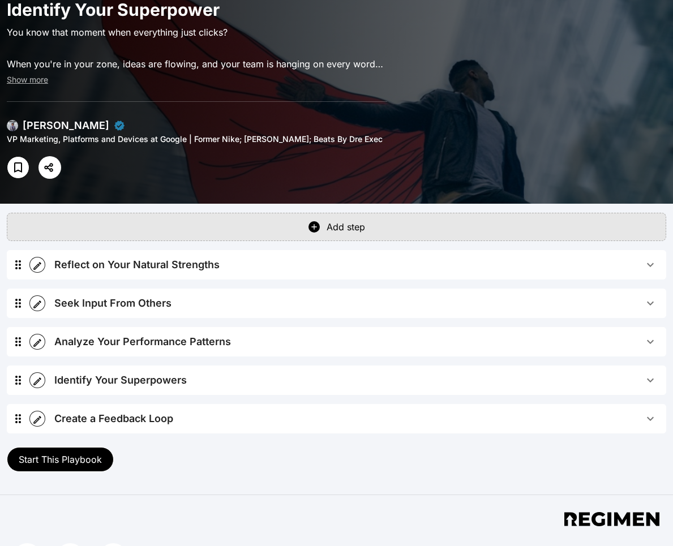
click at [403, 262] on span "Reflect on Your Natural Strengths" at bounding box center [348, 265] width 589 height 16
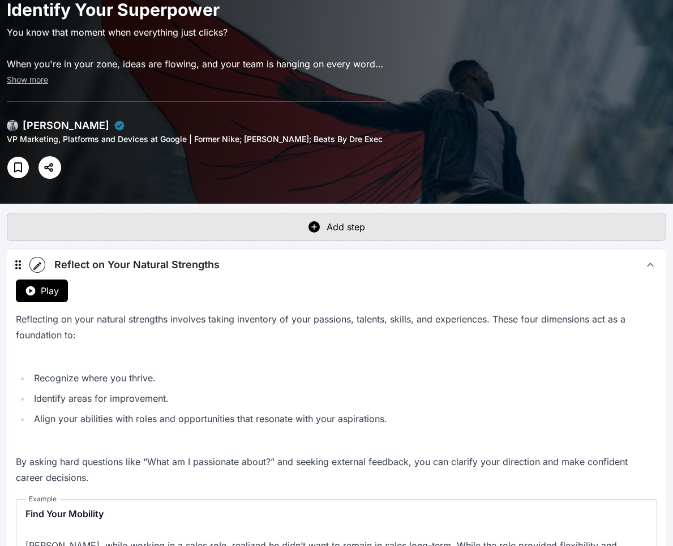
click at [402, 266] on span "Reflect on Your Natural Strengths" at bounding box center [348, 265] width 589 height 16
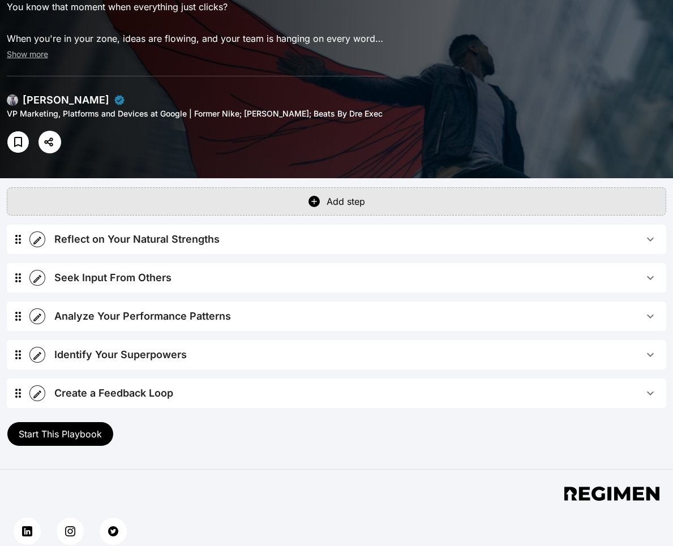
scroll to position [143, 0]
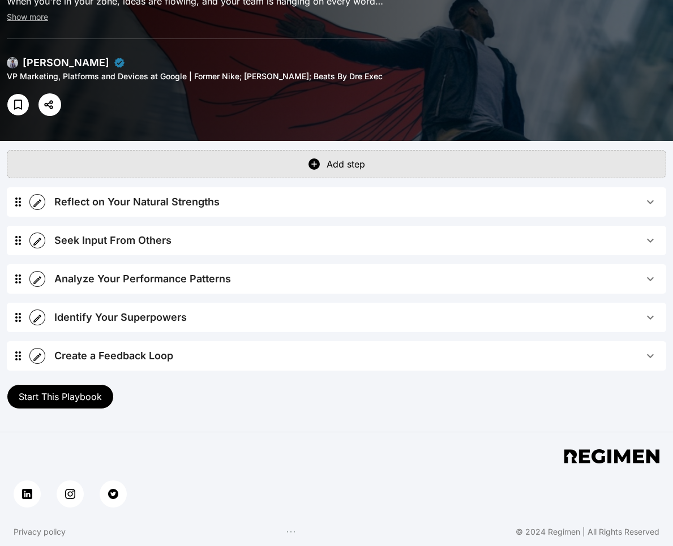
click at [372, 203] on span "Reflect on Your Natural Strengths" at bounding box center [348, 202] width 589 height 16
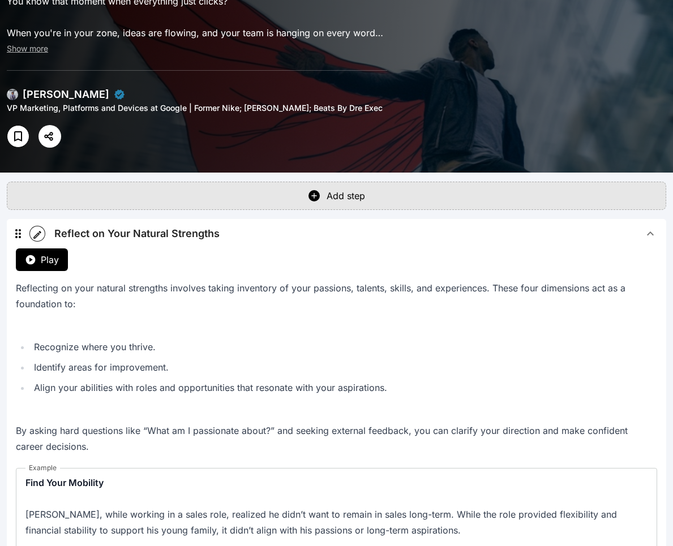
scroll to position [0, 0]
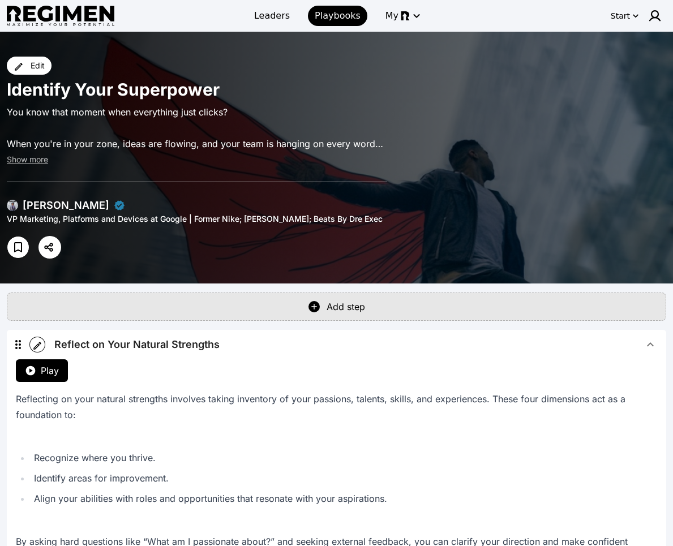
click at [41, 369] on button "Play" at bounding box center [42, 370] width 52 height 23
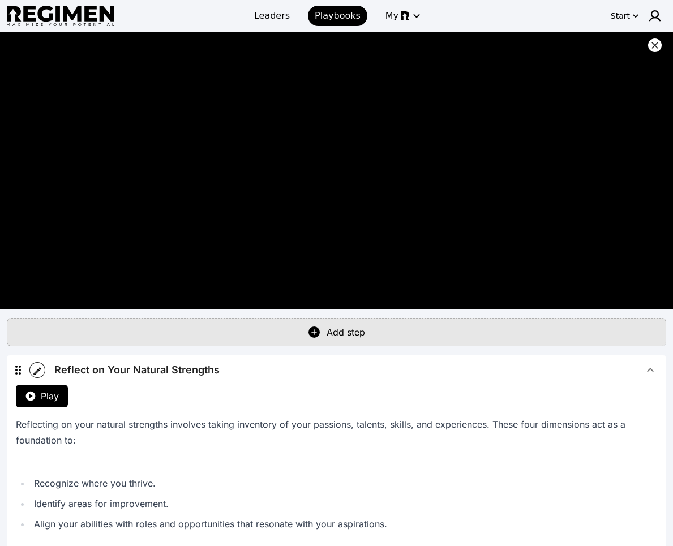
click at [617, 42] on icon at bounding box center [654, 45] width 7 height 7
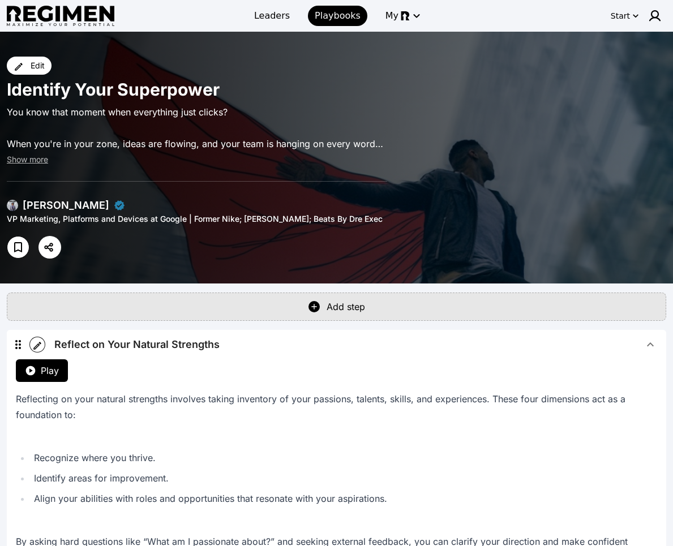
click at [395, 344] on span "Reflect on Your Natural Strengths" at bounding box center [348, 345] width 589 height 16
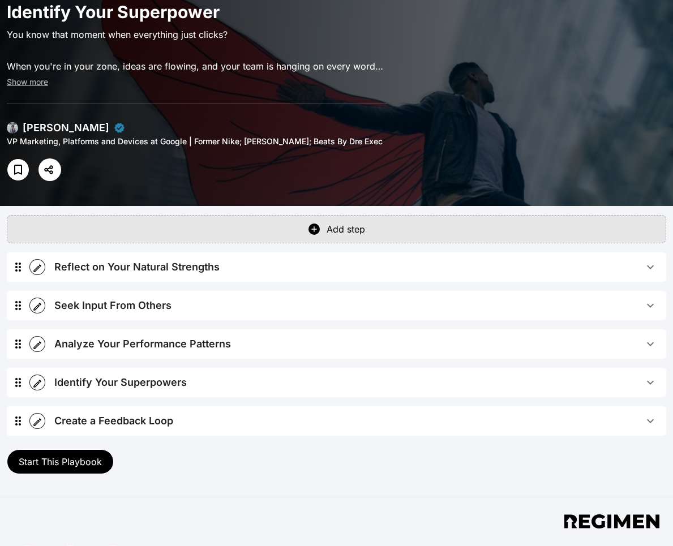
scroll to position [78, 0]
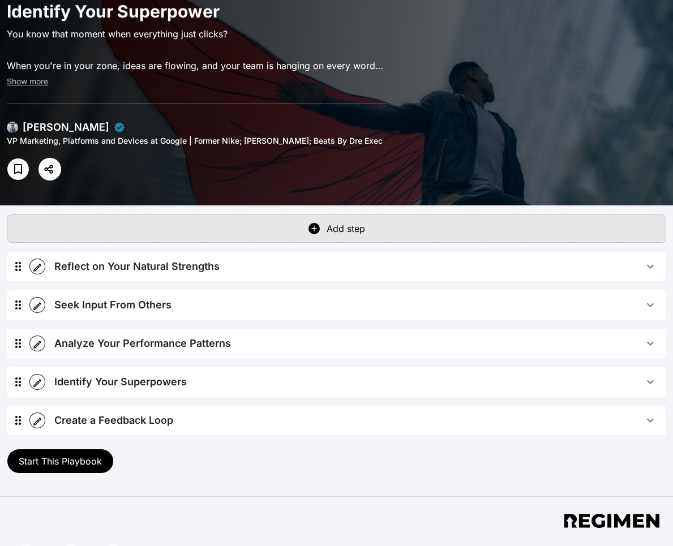
click at [210, 312] on span "Seek Input From Others" at bounding box center [348, 305] width 589 height 16
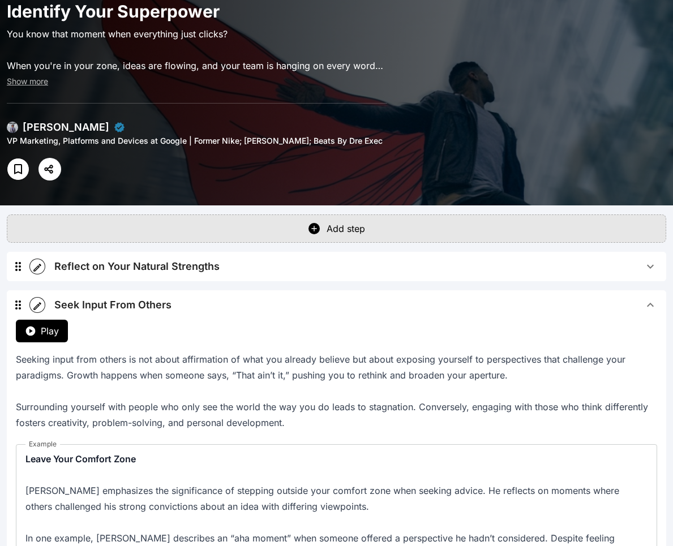
click at [212, 308] on span "Seek Input From Others" at bounding box center [348, 305] width 589 height 16
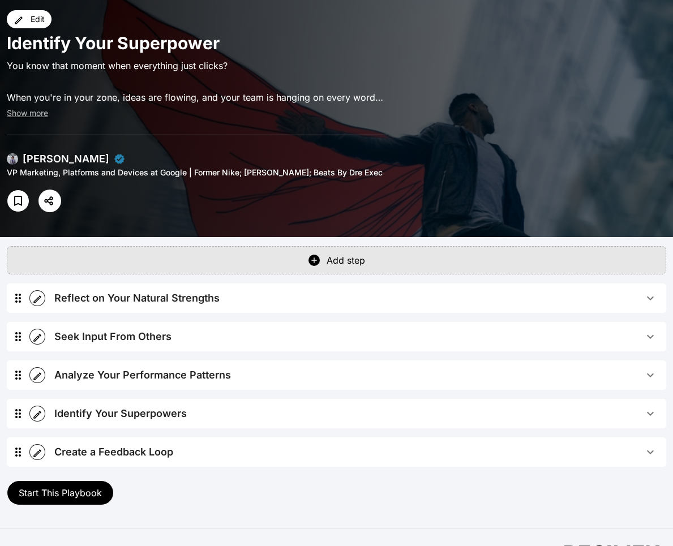
scroll to position [36, 0]
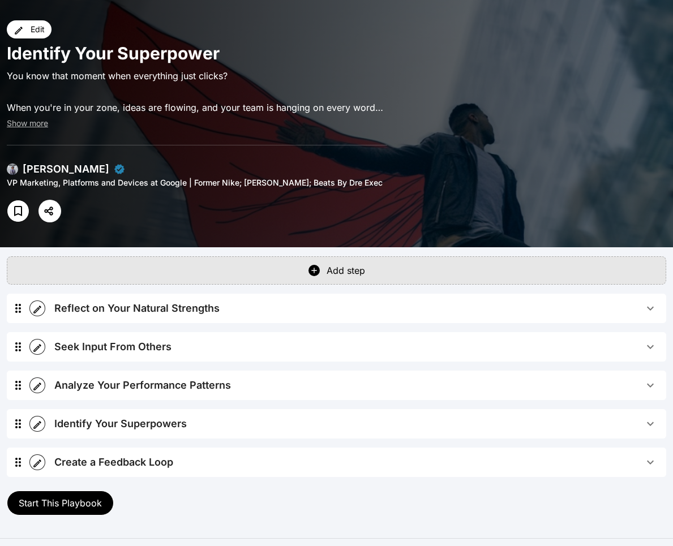
click at [99, 499] on span "Start This Playbook" at bounding box center [60, 502] width 83 height 11
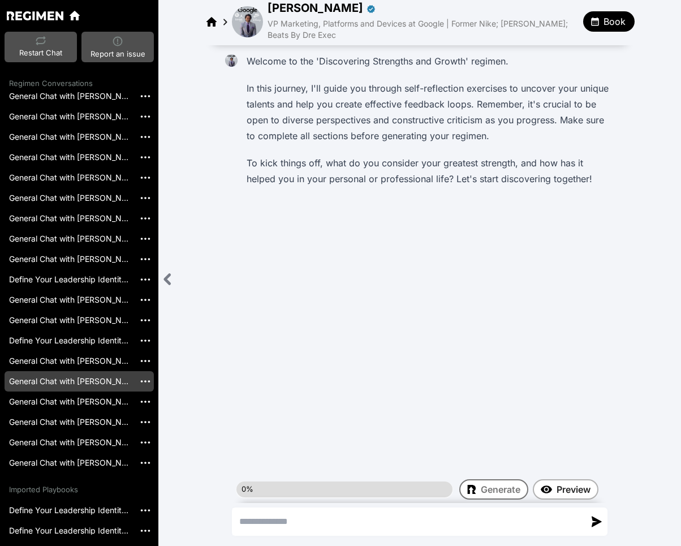
scroll to position [400, 0]
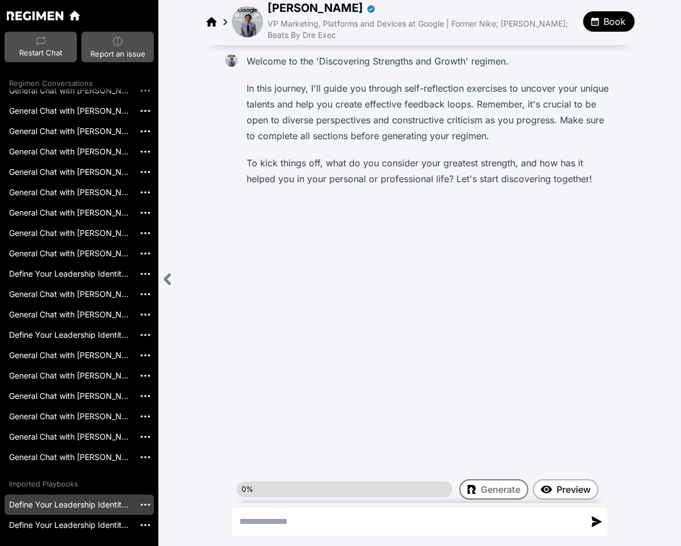
click at [84, 498] on link "Define Your Leadership Identity[[DATE]]" at bounding box center [70, 504] width 130 height 20
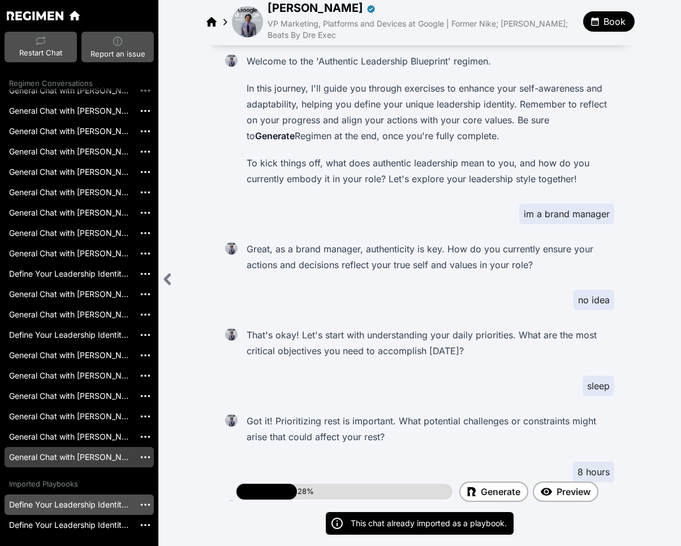
scroll to position [1617, 0]
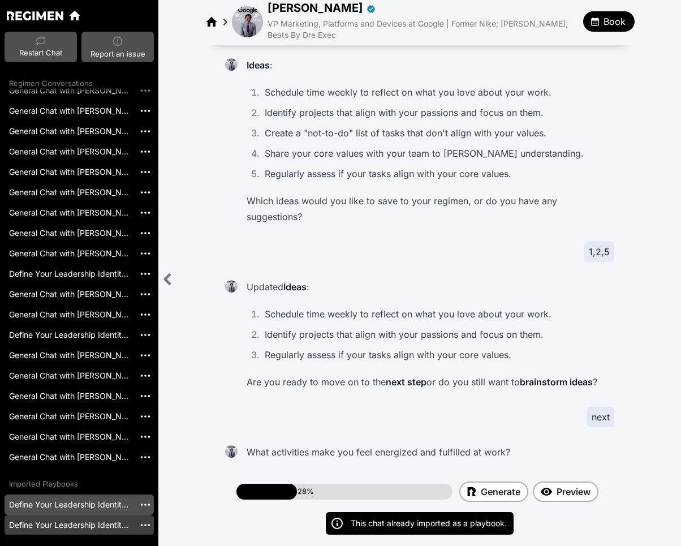
click at [77, 524] on link "Define Your Leadership Identity[[DATE]]" at bounding box center [70, 525] width 130 height 20
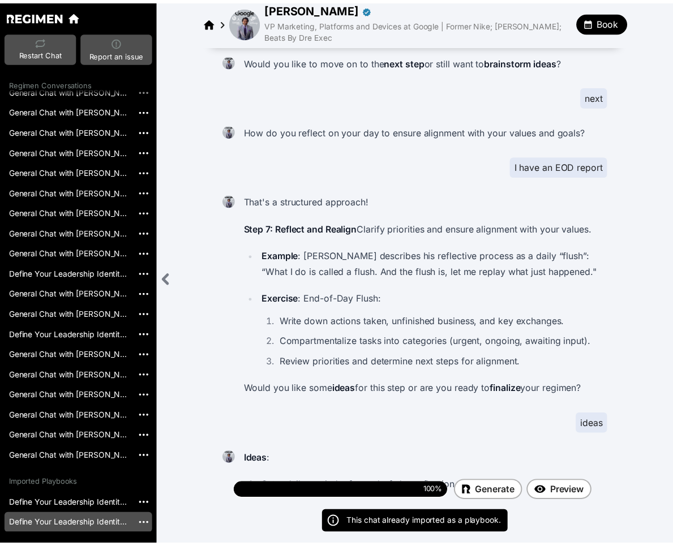
scroll to position [4718, 0]
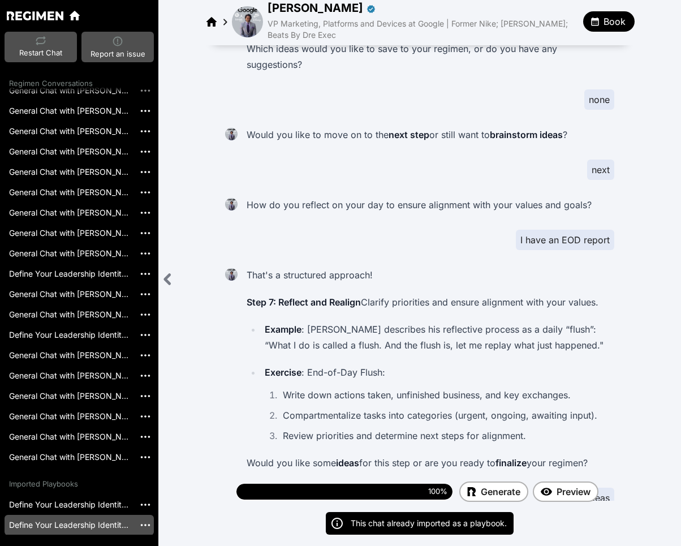
click at [248, 3] on div "[PERSON_NAME] VP Marketing, Platforms and Devices at Google | Former Nike; [PER…" at bounding box center [420, 21] width 430 height 43
click at [249, 20] on img at bounding box center [247, 21] width 31 height 31
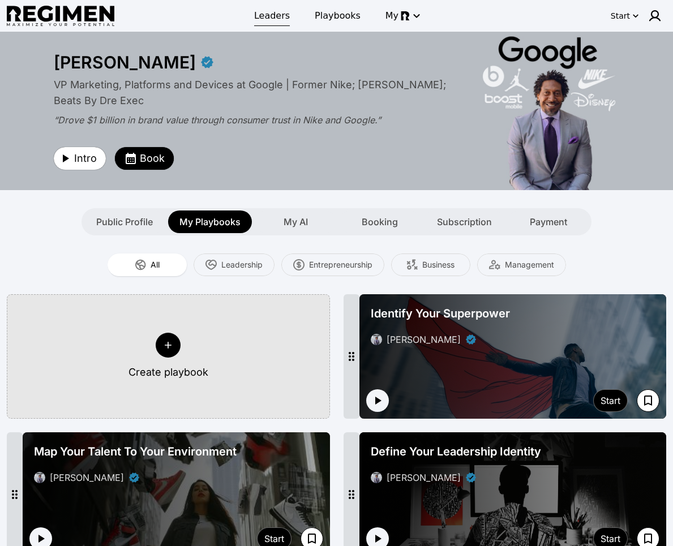
click at [273, 15] on span "Leaders" at bounding box center [272, 16] width 36 height 14
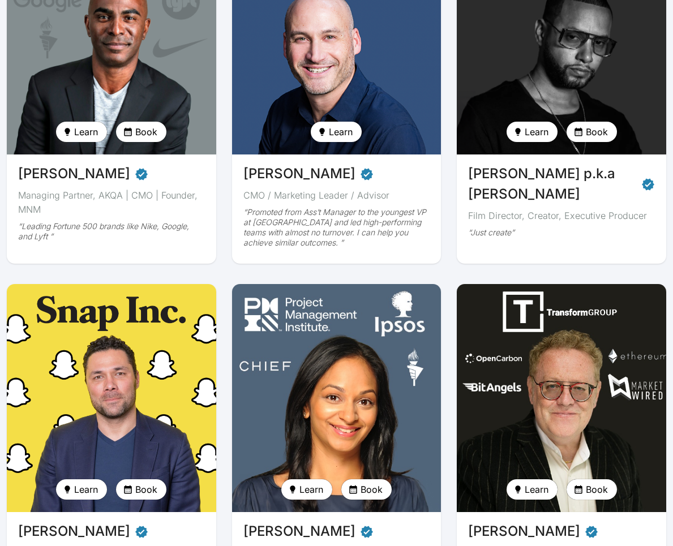
scroll to position [542, 0]
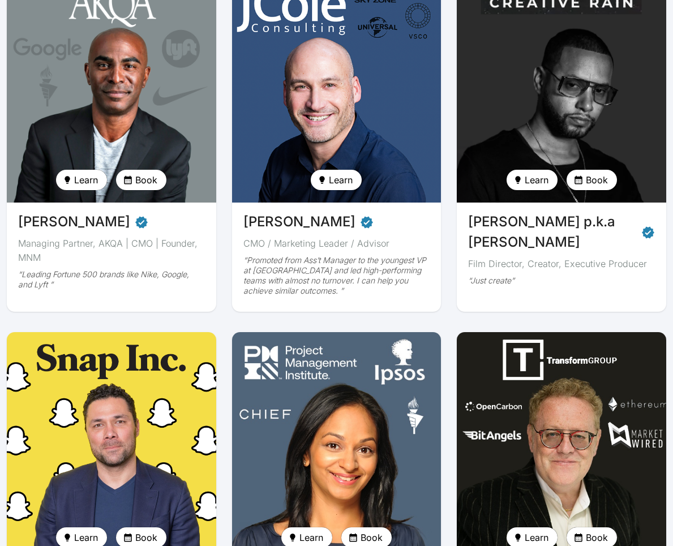
click at [516, 110] on img at bounding box center [561, 88] width 215 height 235
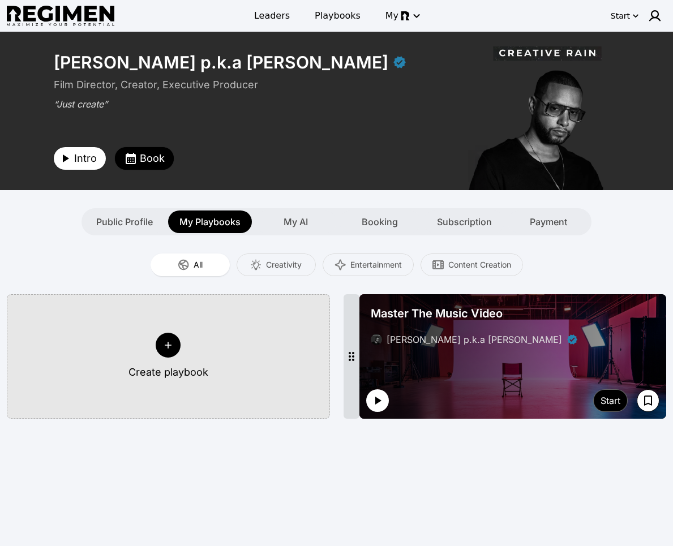
click at [386, 402] on button "button" at bounding box center [377, 400] width 23 height 23
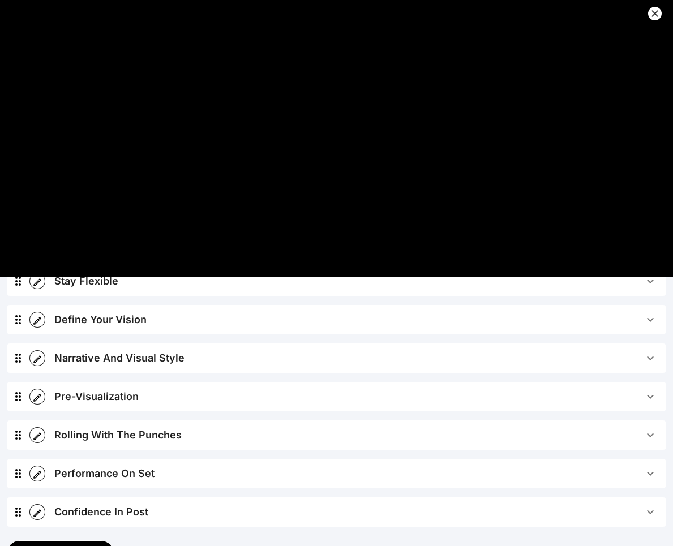
scroll to position [283, 0]
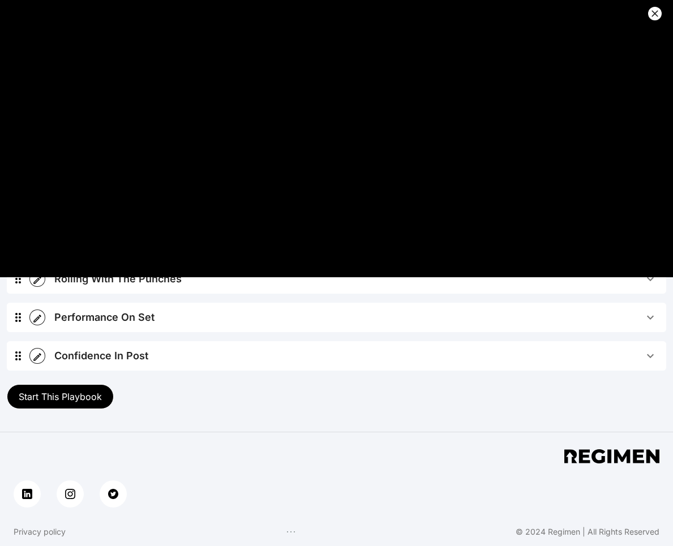
click at [96, 398] on span "Start This Playbook" at bounding box center [60, 396] width 83 height 11
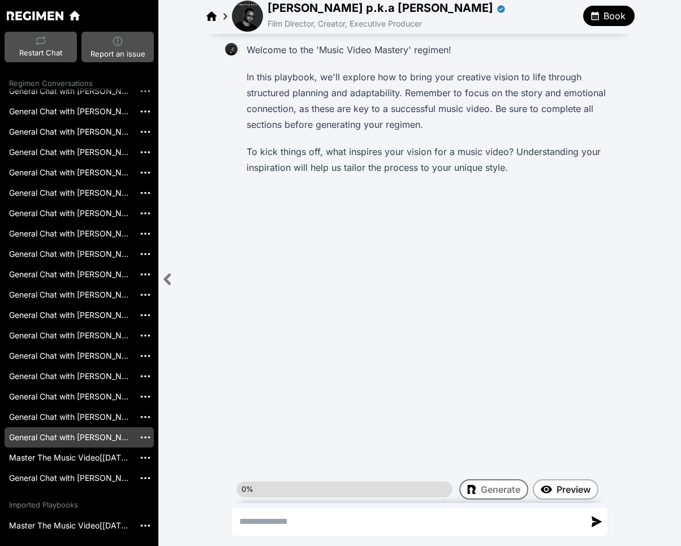
scroll to position [1622, 0]
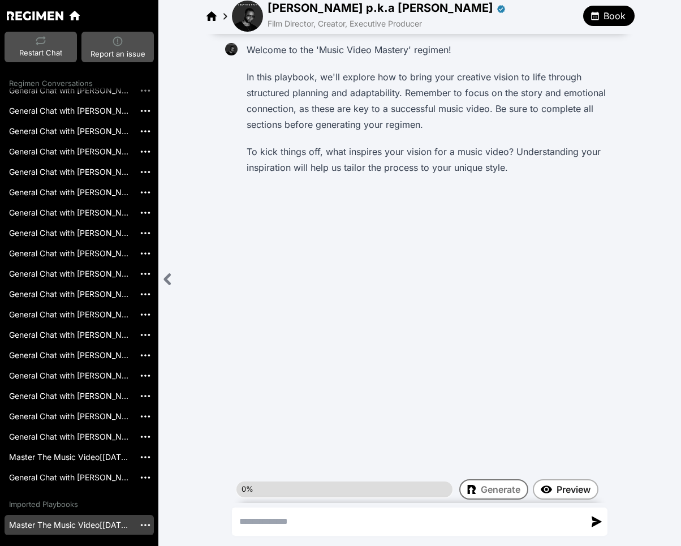
click at [75, 522] on link "Master The Music Video[[DATE]]" at bounding box center [70, 525] width 130 height 20
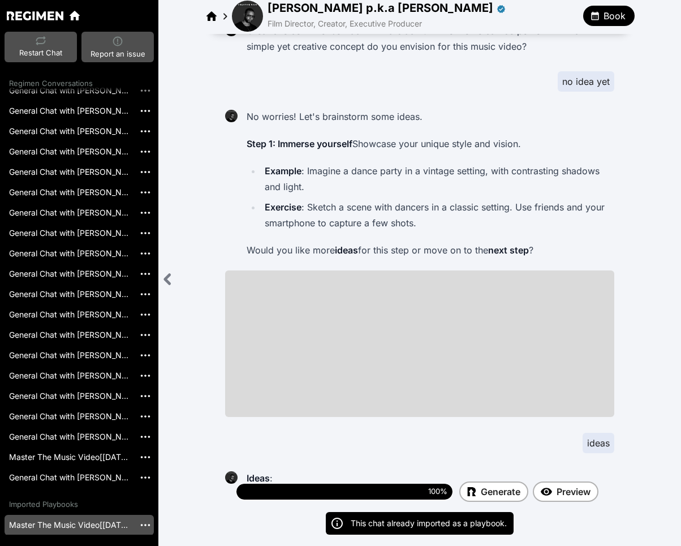
scroll to position [282, 0]
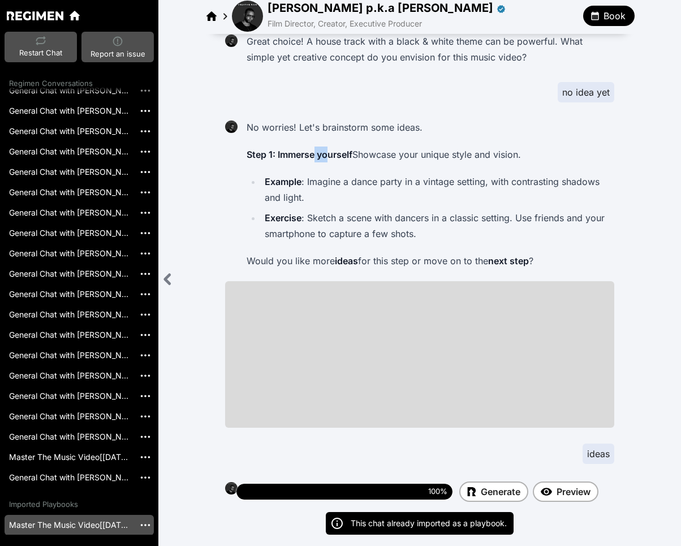
drag, startPoint x: 338, startPoint y: 161, endPoint x: 427, endPoint y: 191, distance: 93.7
click at [388, 177] on div "No worries! Let's brainstorm some ideas. Step 1: Immerse yourself Showcase your…" at bounding box center [428, 194] width 372 height 156
click at [289, 219] on strong "Exercise" at bounding box center [283, 217] width 37 height 11
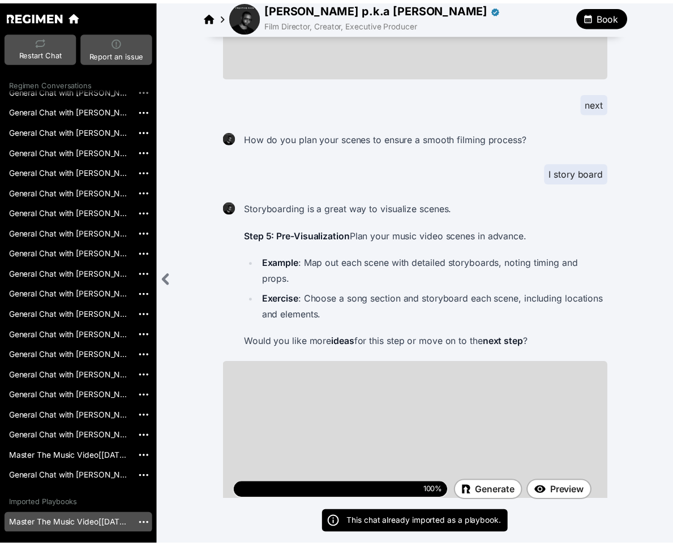
scroll to position [2821, 0]
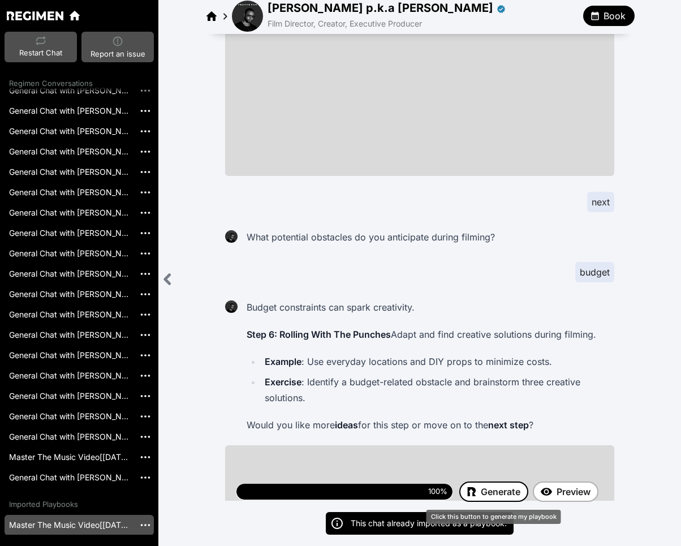
click at [501, 490] on span "Generate" at bounding box center [501, 492] width 40 height 14
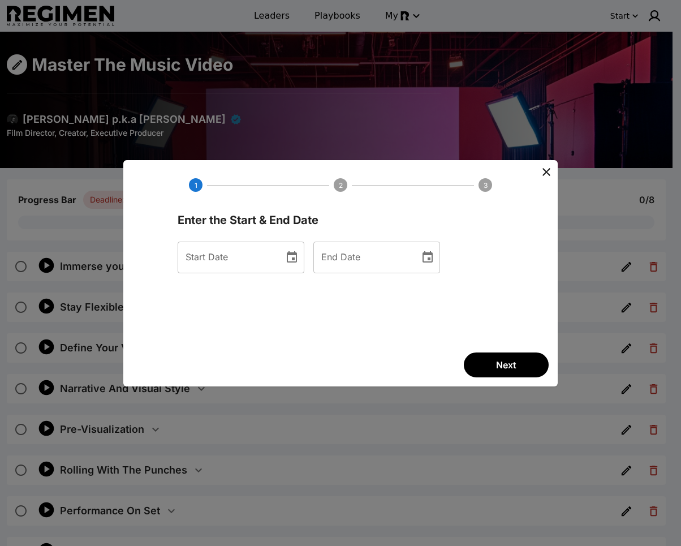
click at [297, 257] on icon "Choose date" at bounding box center [292, 256] width 10 height 11
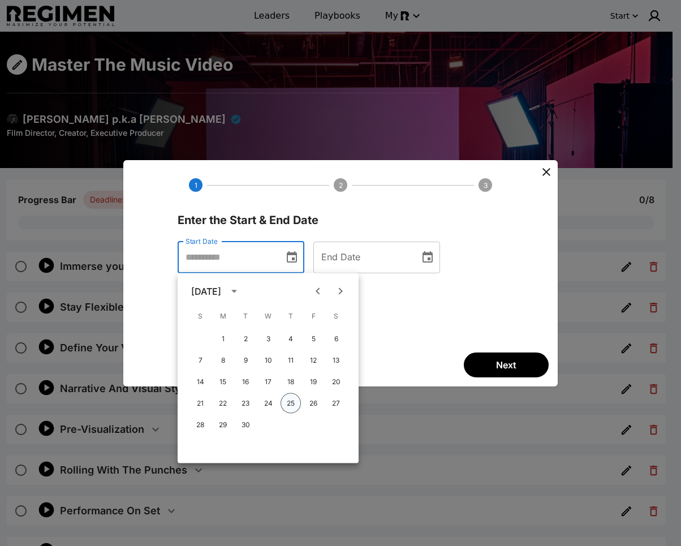
click at [295, 407] on button "25" at bounding box center [291, 403] width 20 height 20
type input "**********"
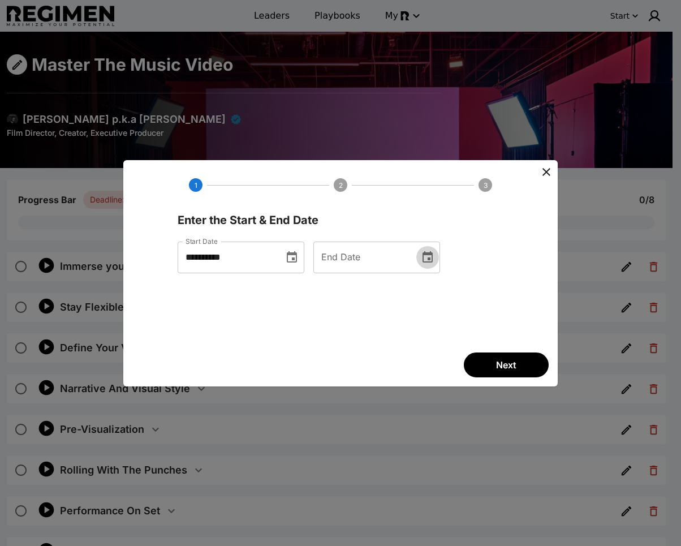
click at [439, 255] on button "Choose date" at bounding box center [427, 257] width 23 height 23
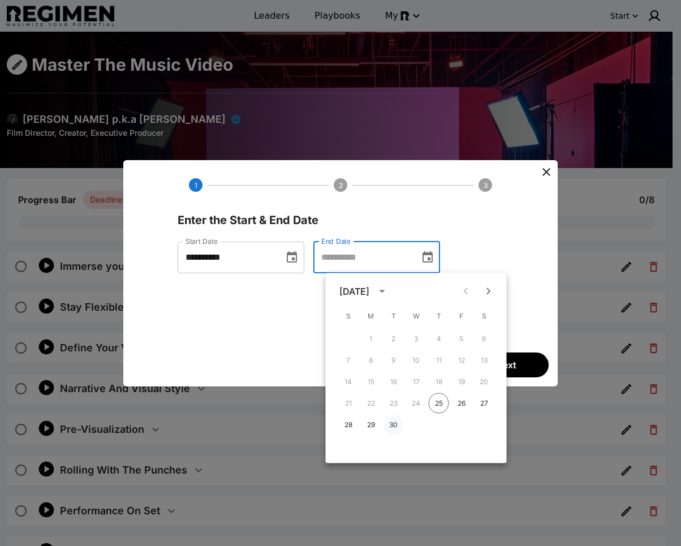
click at [391, 423] on button "30" at bounding box center [393, 425] width 20 height 20
type input "**********"
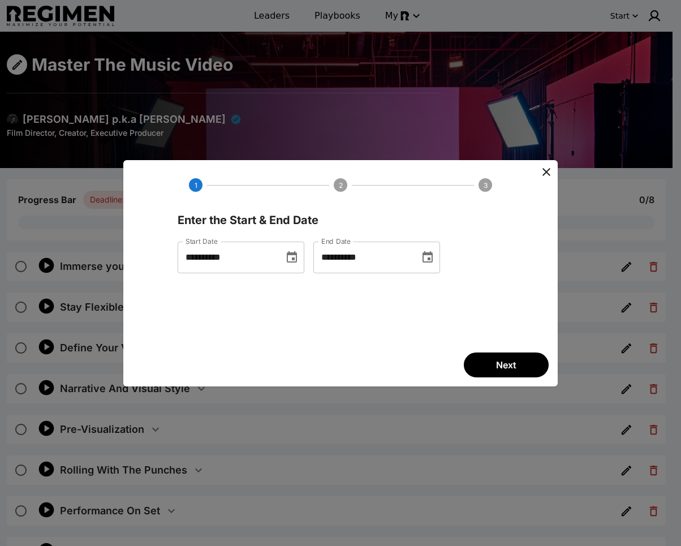
click at [490, 363] on button "Next" at bounding box center [506, 364] width 85 height 25
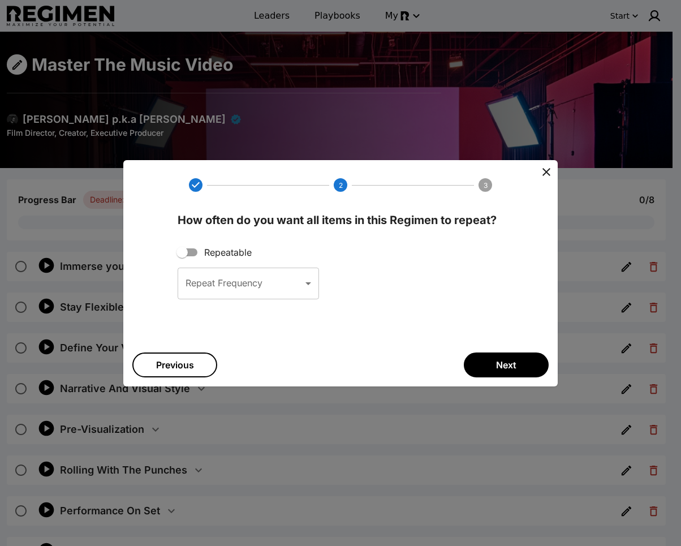
click at [528, 373] on button "Next" at bounding box center [506, 364] width 85 height 25
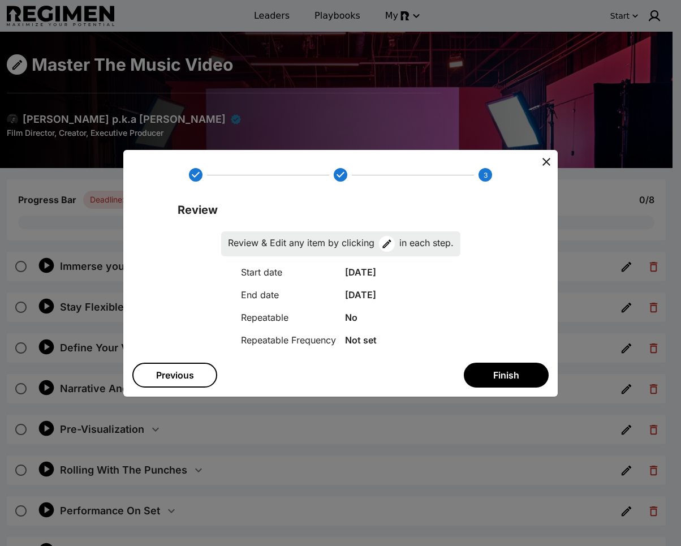
click at [525, 373] on button "Finish" at bounding box center [506, 375] width 85 height 25
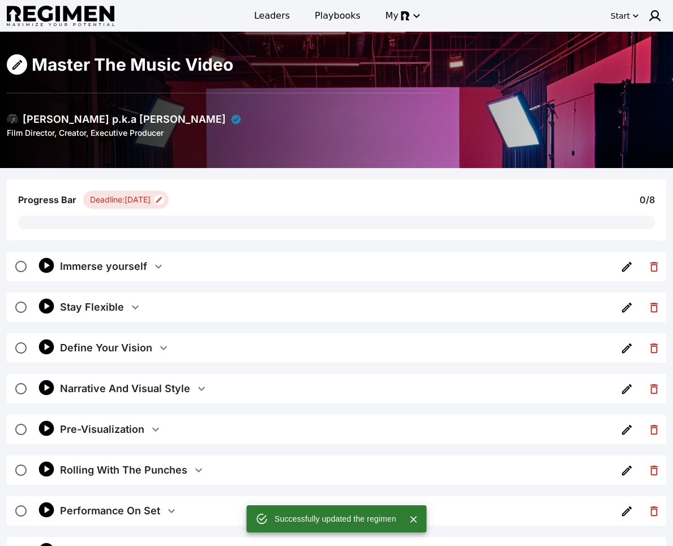
click at [156, 277] on button "Immerse yourself" at bounding box center [335, 266] width 551 height 29
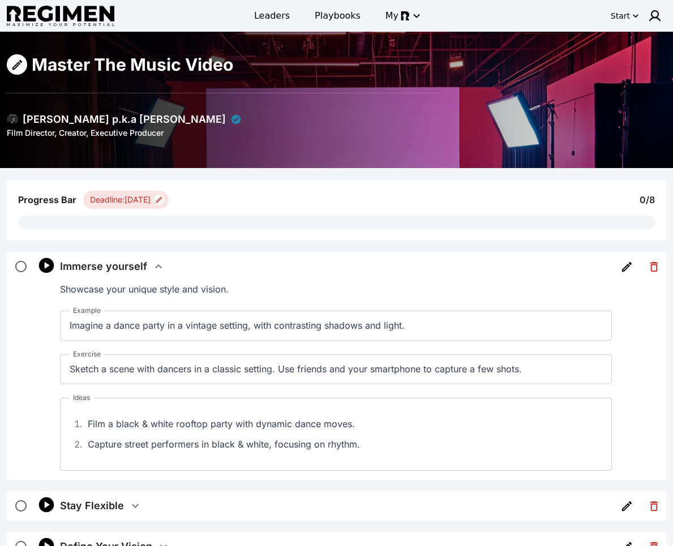
click at [152, 267] on icon "button" at bounding box center [159, 267] width 14 height 14
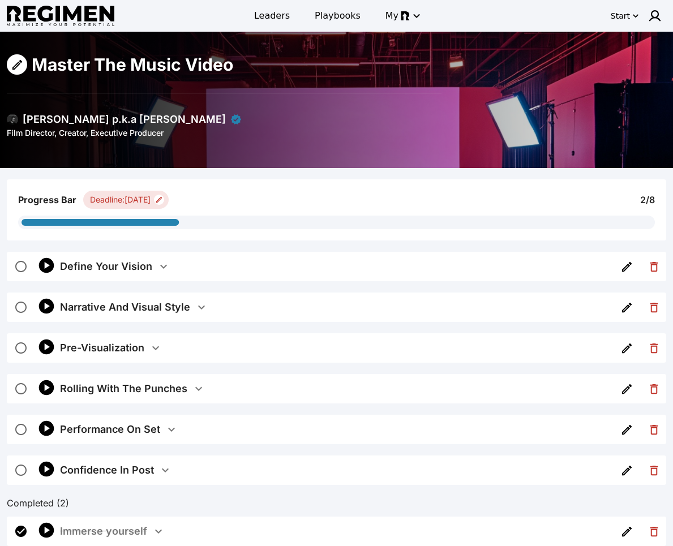
click at [18, 118] on div "[PERSON_NAME] p.k.a [PERSON_NAME]" at bounding box center [124, 119] width 235 height 16
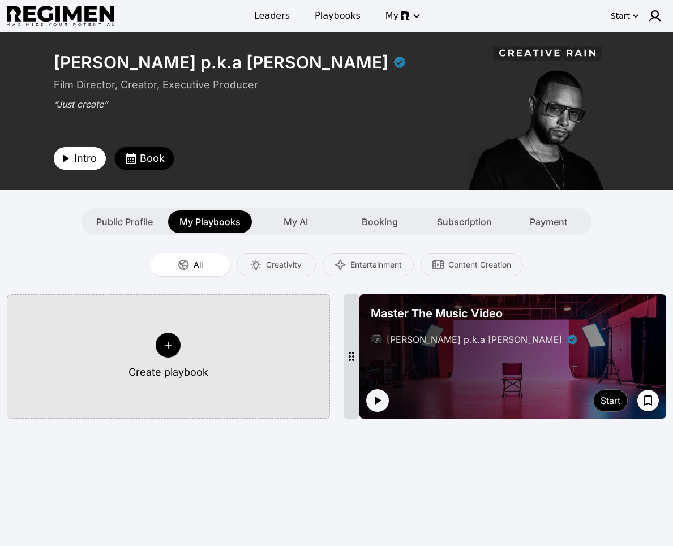
click at [137, 155] on button "Book" at bounding box center [144, 158] width 59 height 23
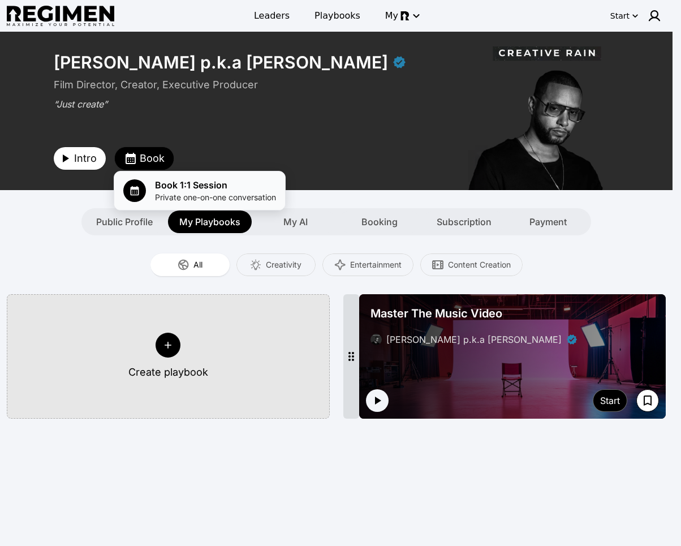
click at [187, 193] on span "Private one-on-one conversation" at bounding box center [215, 197] width 121 height 11
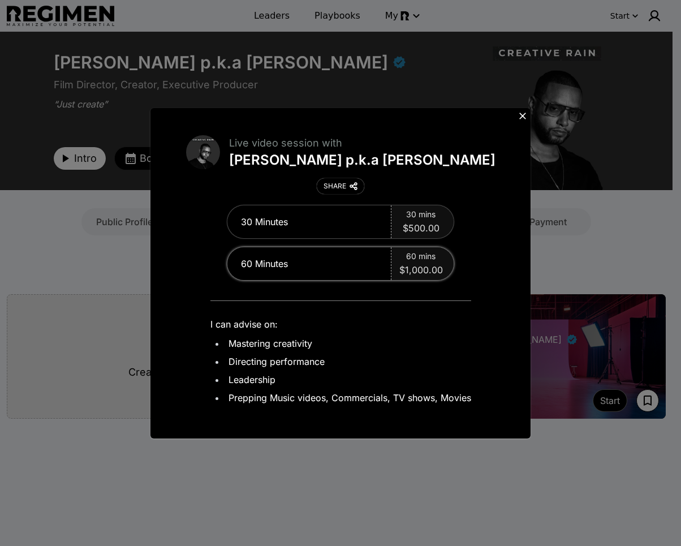
click at [416, 270] on span "$1,000.00" at bounding box center [421, 270] width 44 height 14
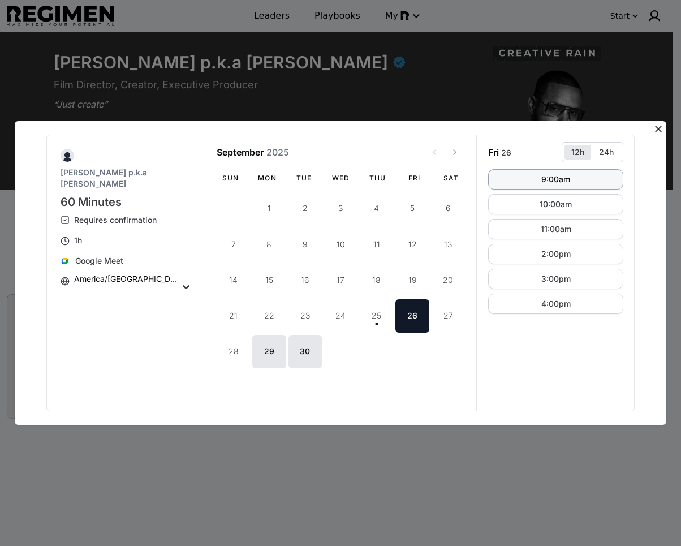
click at [571, 184] on button "9:00am" at bounding box center [555, 179] width 135 height 20
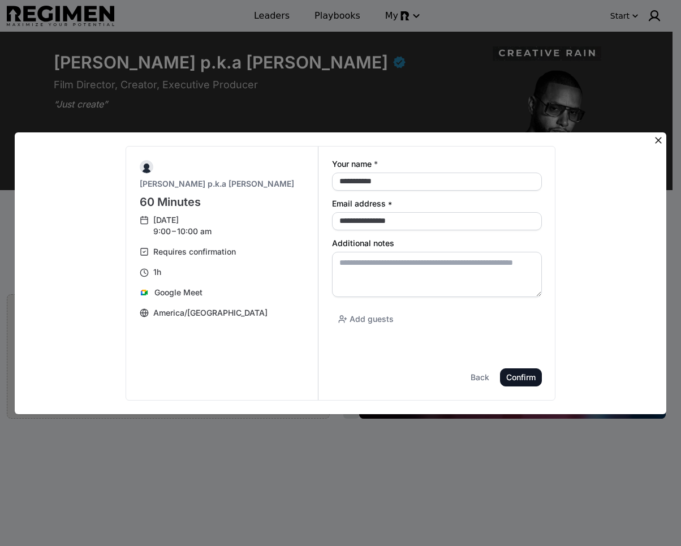
click at [617, 137] on icon at bounding box center [658, 140] width 11 height 11
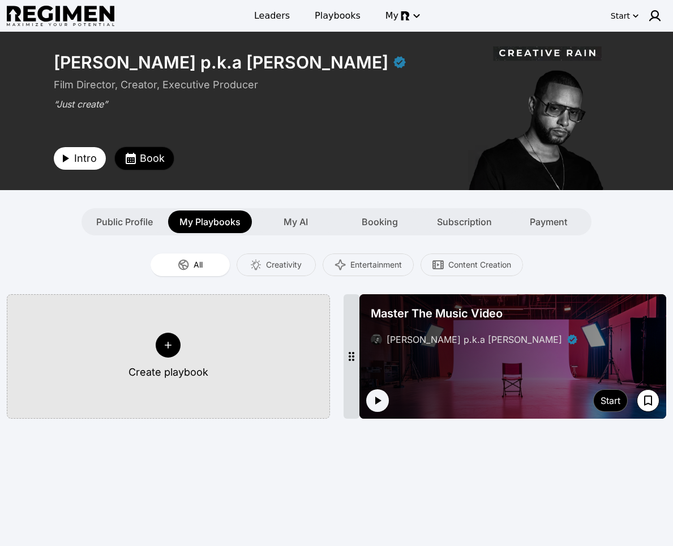
click at [146, 156] on span "Book" at bounding box center [152, 158] width 25 height 16
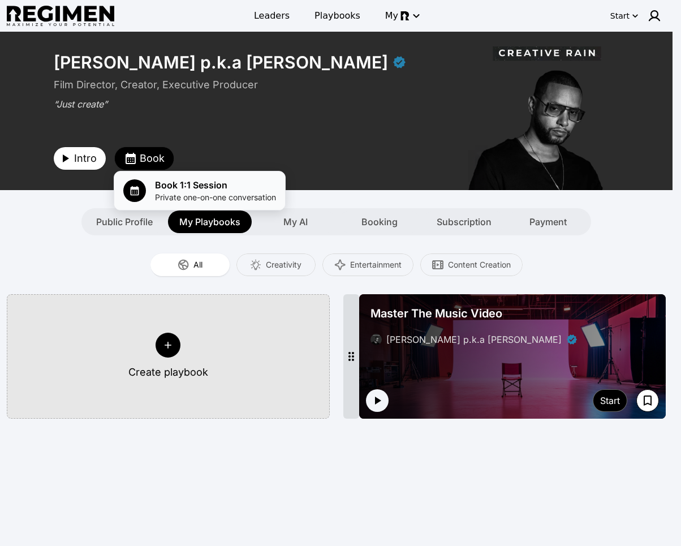
click at [146, 178] on div "Book 1:1 Session Private one-on-one conversation" at bounding box center [199, 190] width 153 height 25
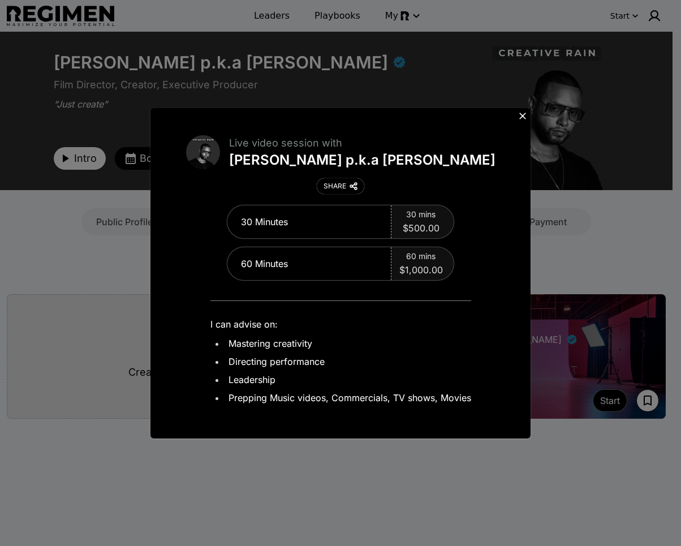
click at [522, 111] on icon at bounding box center [522, 115] width 11 height 11
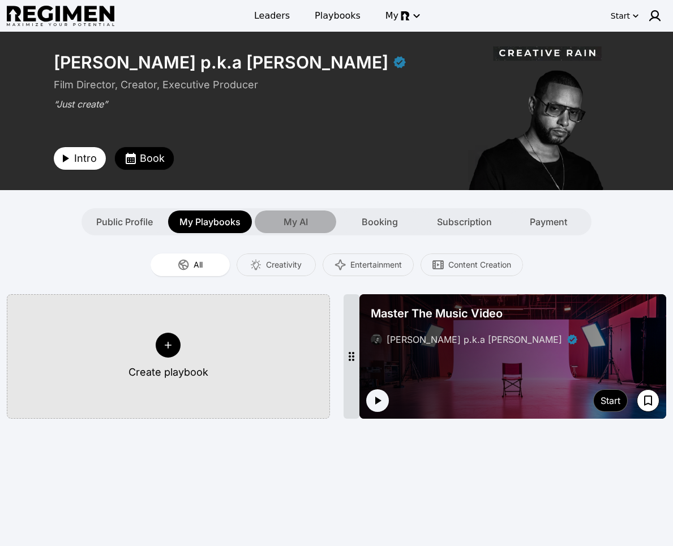
click at [300, 220] on span "My AI" at bounding box center [295, 222] width 24 height 14
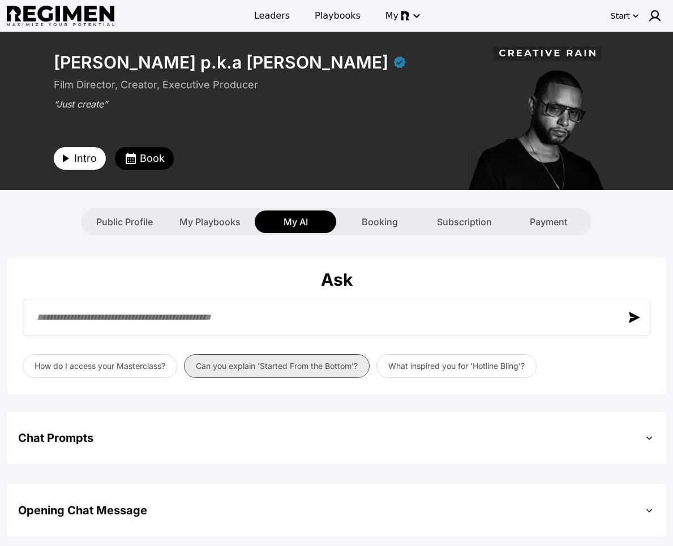
click at [260, 361] on button "Can you explain 'Started From the Bottom'?" at bounding box center [277, 366] width 186 height 24
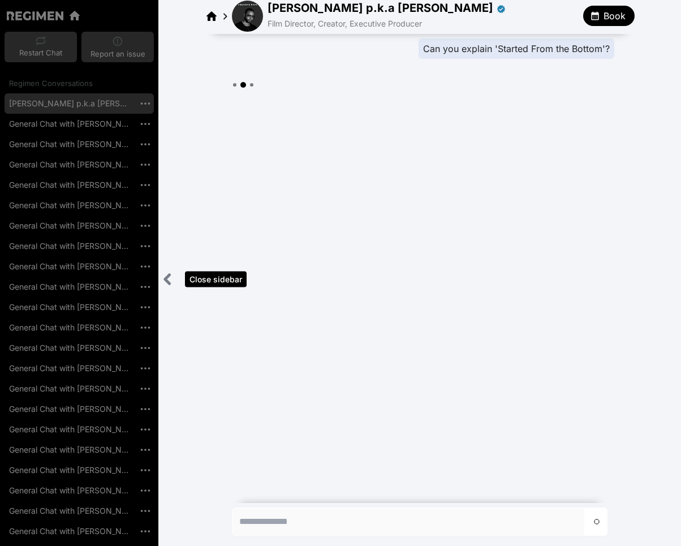
click at [167, 283] on icon "Close sidebar" at bounding box center [168, 279] width 14 height 14
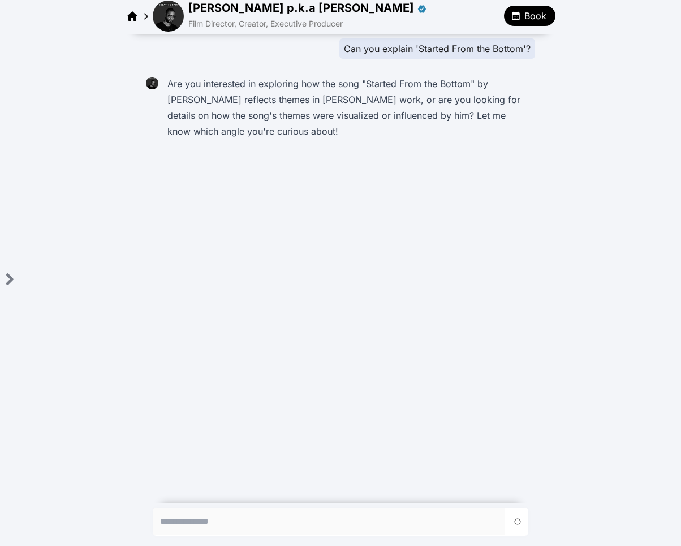
click at [171, 29] on img at bounding box center [168, 16] width 31 height 31
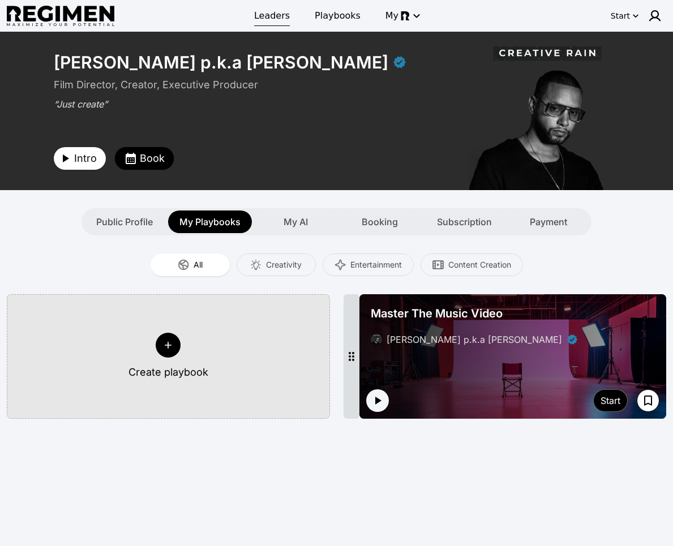
click at [265, 11] on span "Leaders" at bounding box center [272, 16] width 36 height 14
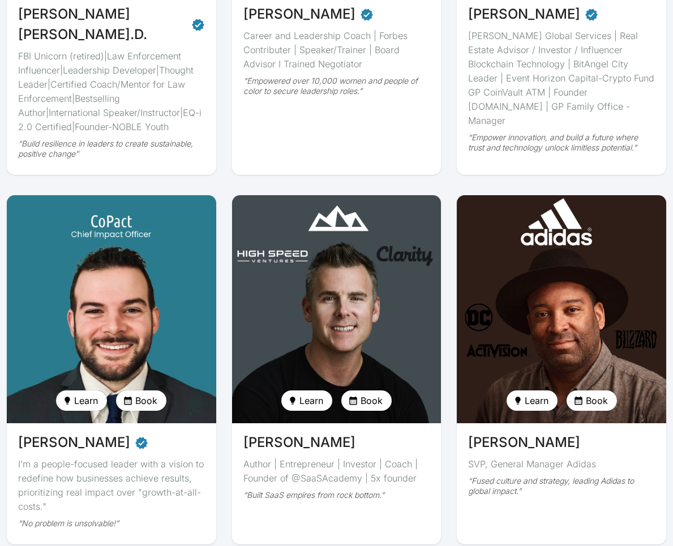
scroll to position [1864, 0]
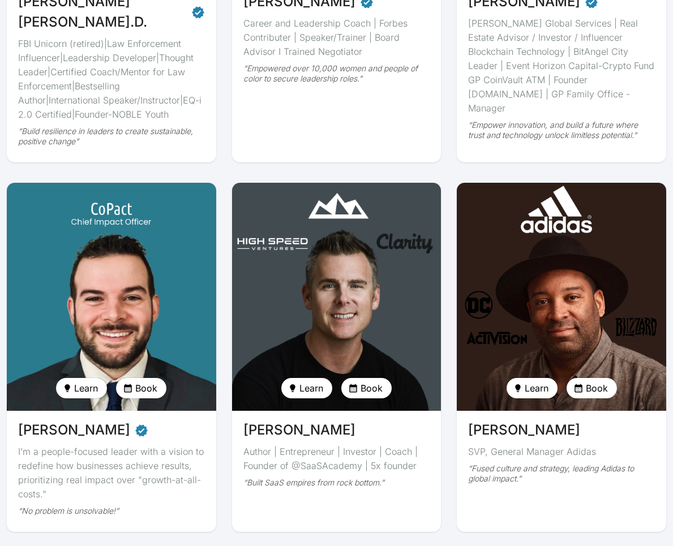
click at [360, 271] on img at bounding box center [336, 296] width 215 height 235
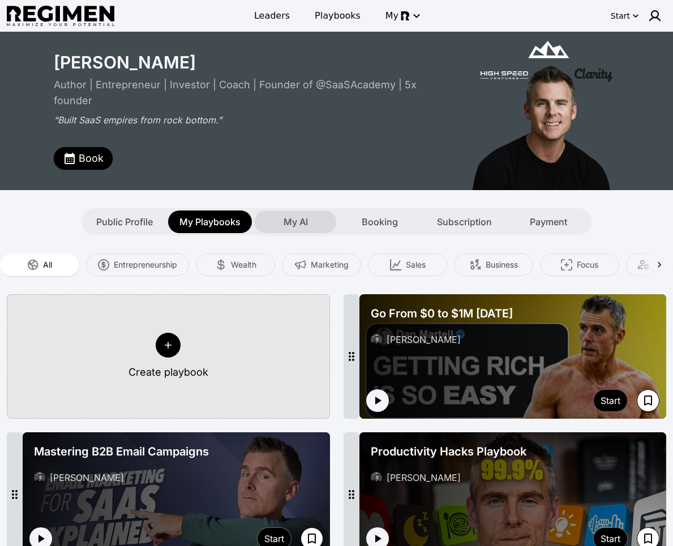
click at [290, 226] on span "My AI" at bounding box center [295, 222] width 24 height 14
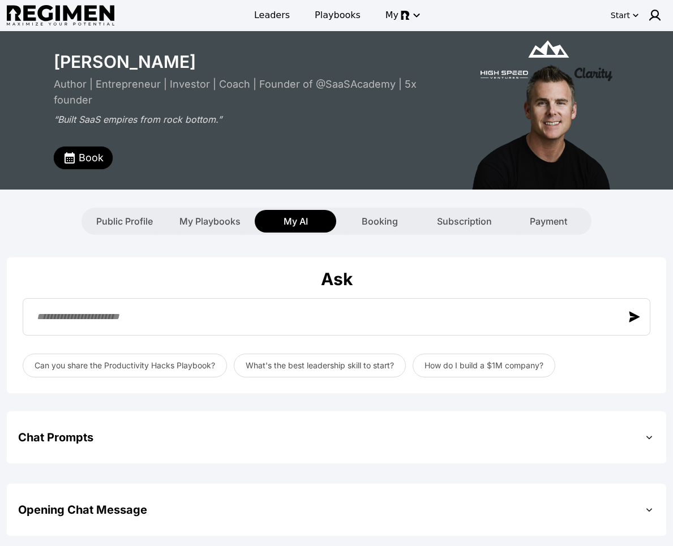
scroll to position [218, 0]
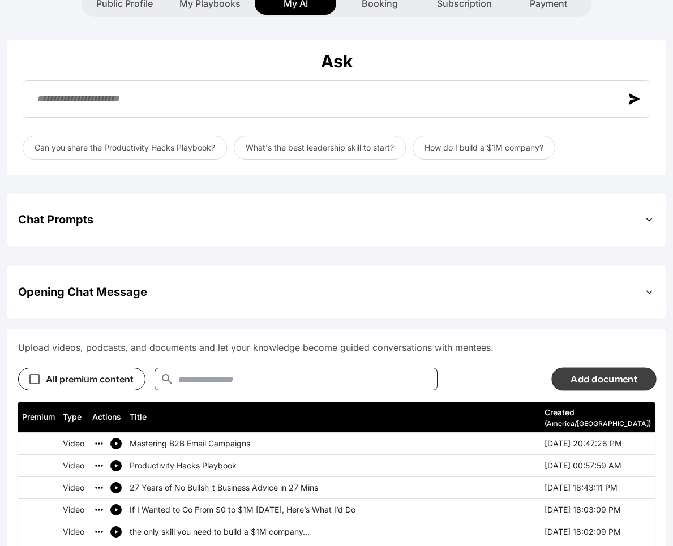
click at [568, 375] on button "Add document" at bounding box center [603, 378] width 105 height 23
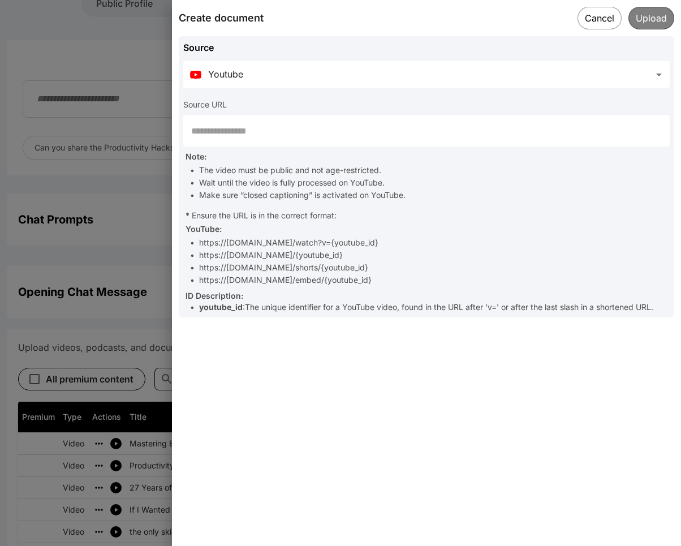
click at [302, 132] on input "text" at bounding box center [426, 131] width 486 height 32
click at [592, 22] on button "Cancel" at bounding box center [599, 17] width 45 height 23
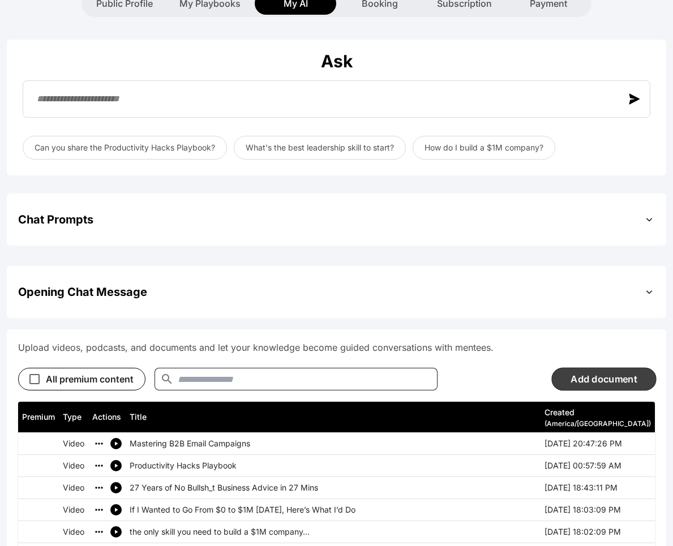
click at [567, 383] on button "Add document" at bounding box center [603, 378] width 105 height 23
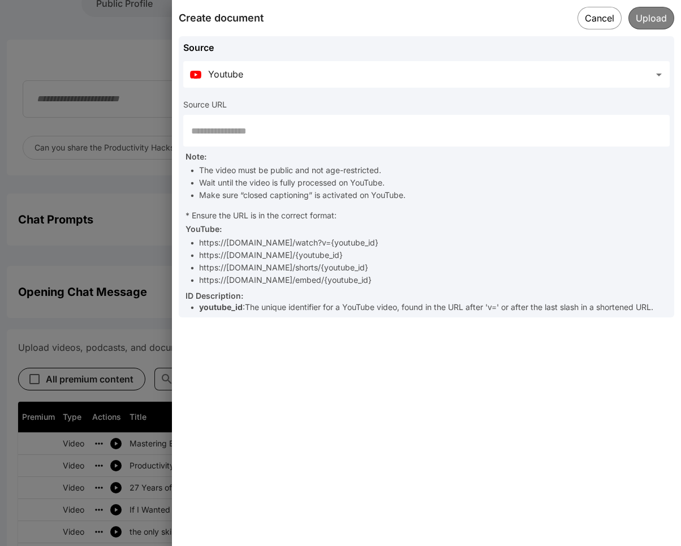
click at [285, 136] on input "text" at bounding box center [426, 131] width 486 height 32
click at [598, 19] on button "Cancel" at bounding box center [599, 17] width 45 height 23
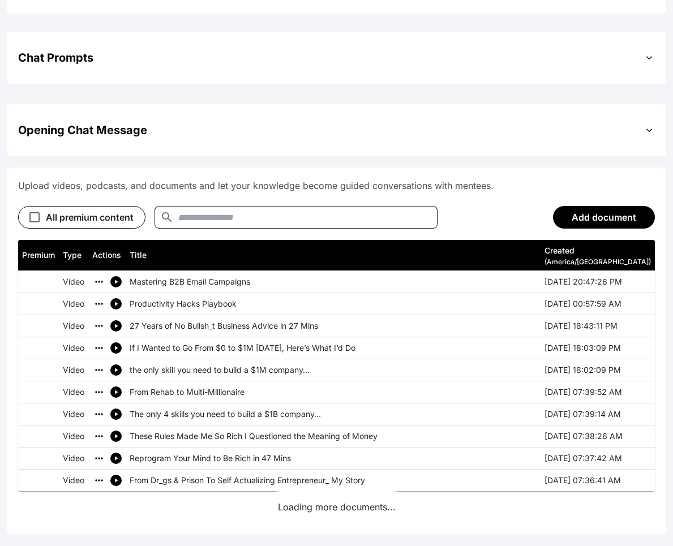
scroll to position [383, 0]
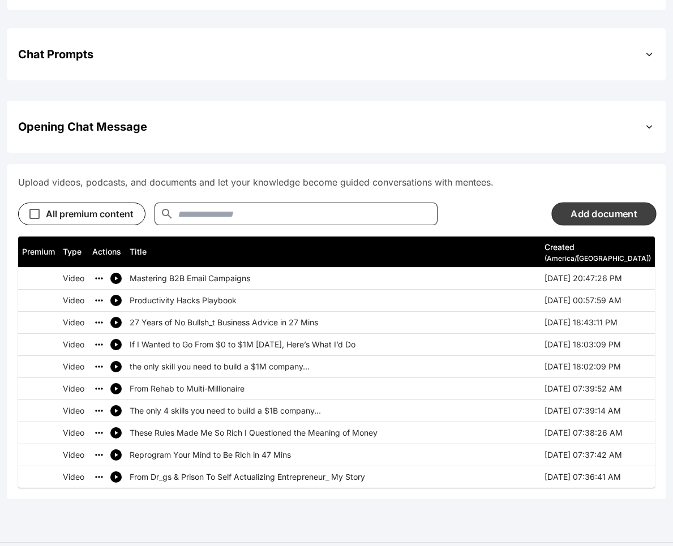
click at [604, 214] on button "Add document" at bounding box center [603, 213] width 105 height 23
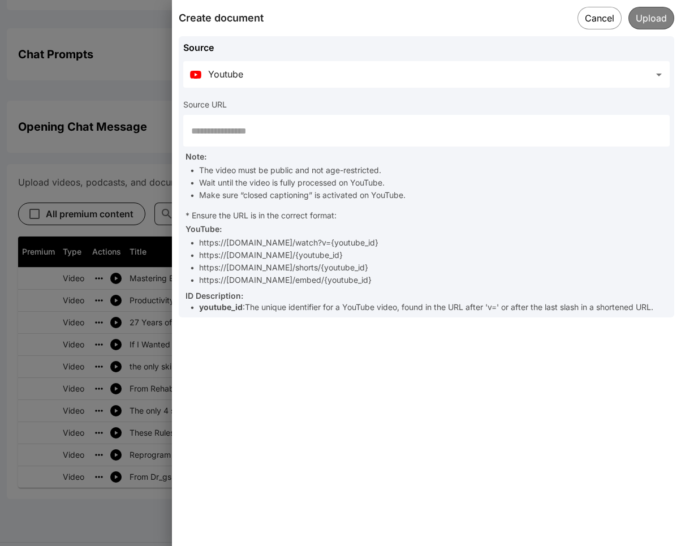
drag, startPoint x: 296, startPoint y: 122, endPoint x: 301, endPoint y: 113, distance: 10.4
click at [296, 122] on input "text" at bounding box center [426, 131] width 486 height 32
click at [139, 78] on div at bounding box center [340, 273] width 681 height 546
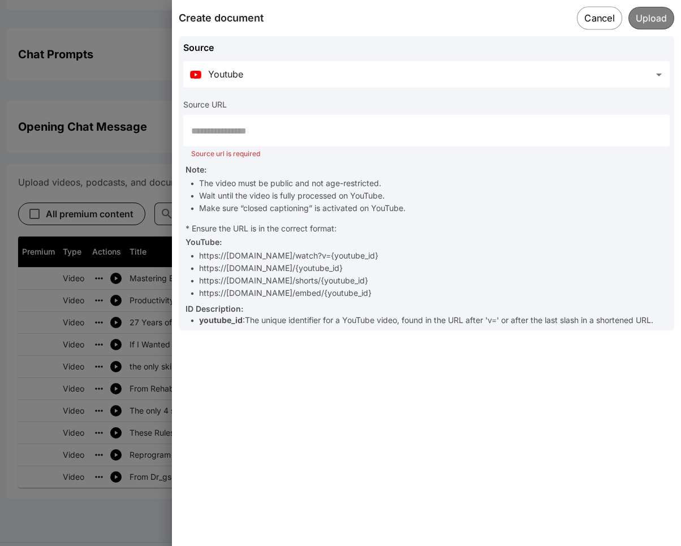
click at [611, 18] on button "Cancel" at bounding box center [599, 17] width 45 height 23
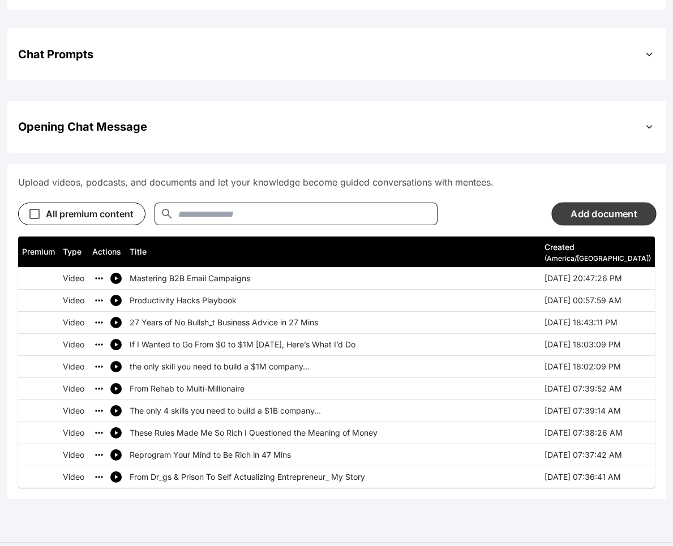
click at [588, 221] on button "Add document" at bounding box center [603, 213] width 105 height 23
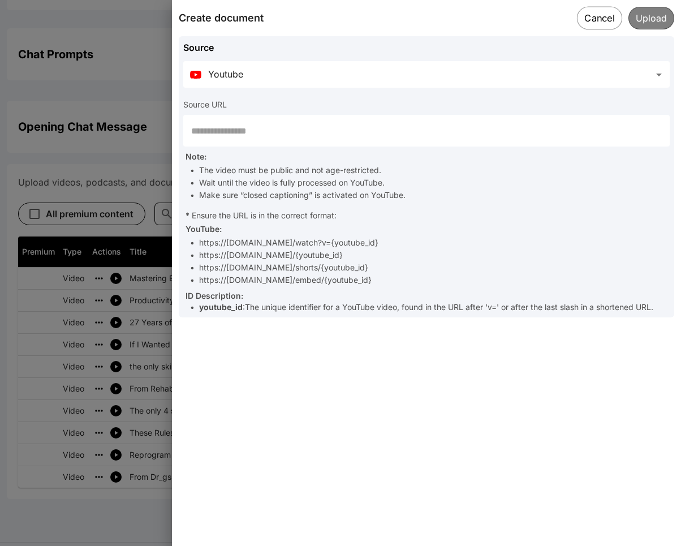
click at [593, 21] on button "Cancel" at bounding box center [599, 17] width 45 height 23
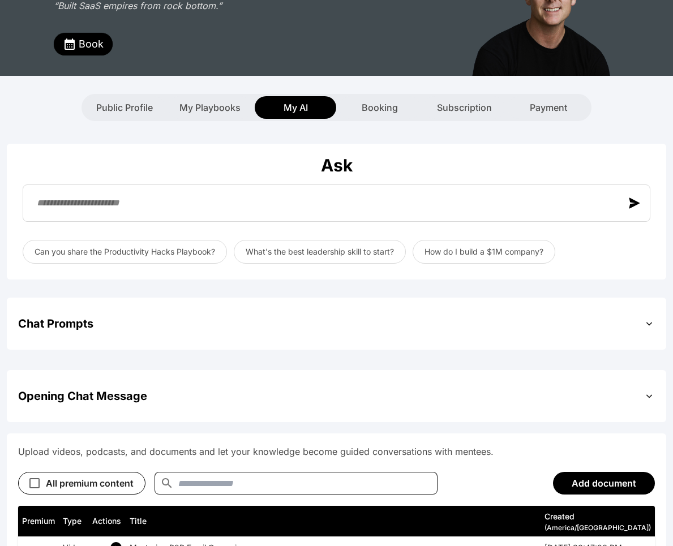
scroll to position [0, 0]
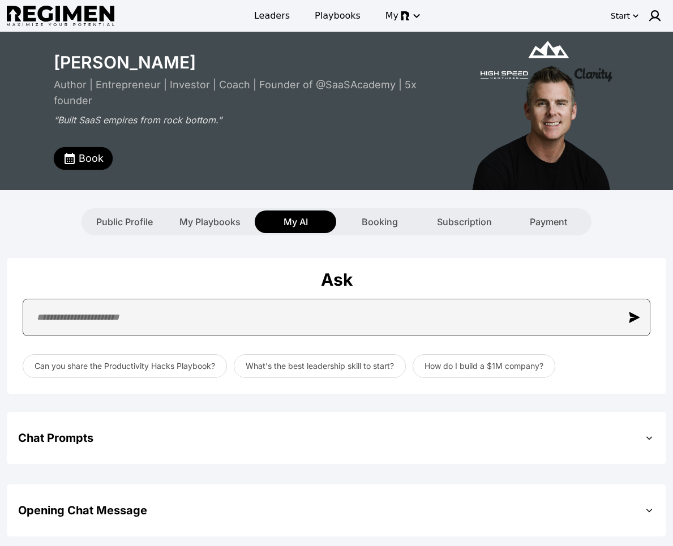
click at [193, 318] on input "text" at bounding box center [336, 317] width 627 height 37
